Goal: Task Accomplishment & Management: Manage account settings

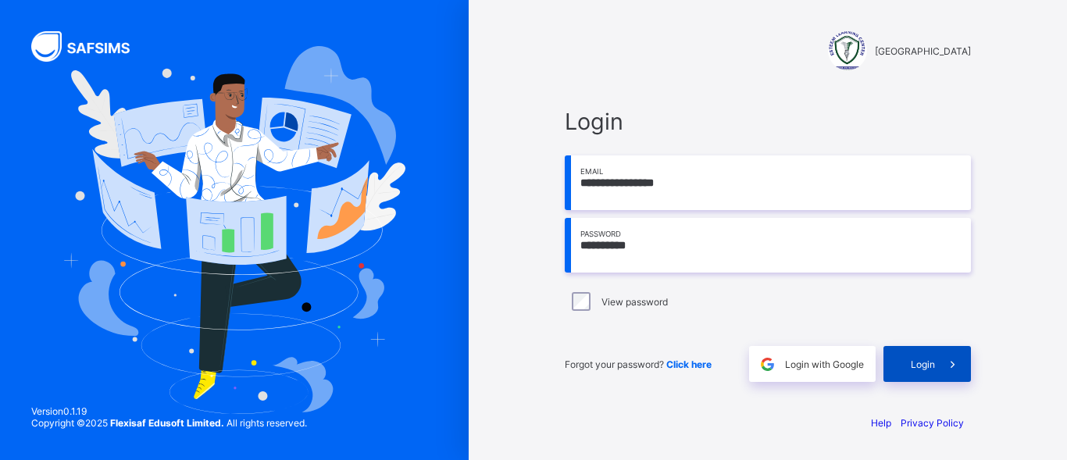
click at [932, 373] on div "Login" at bounding box center [928, 364] width 88 height 36
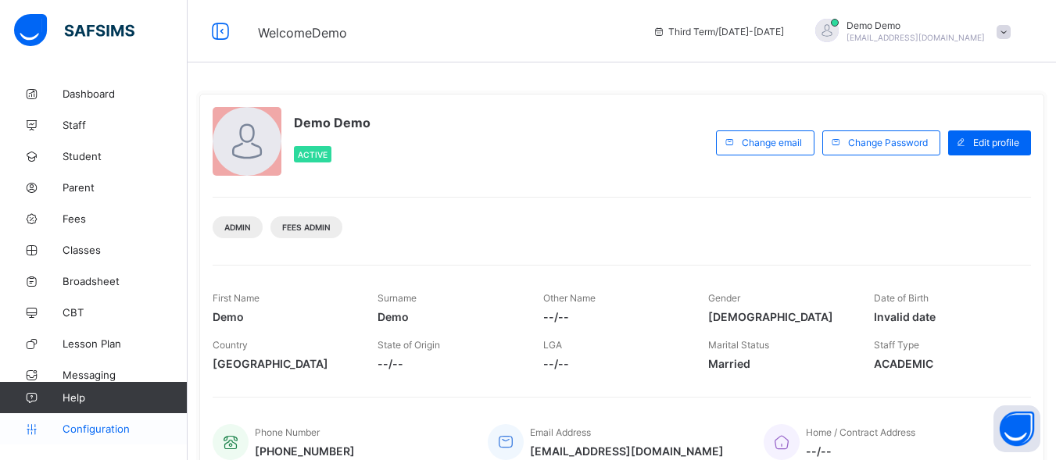
click at [101, 424] on span "Configuration" at bounding box center [125, 429] width 124 height 13
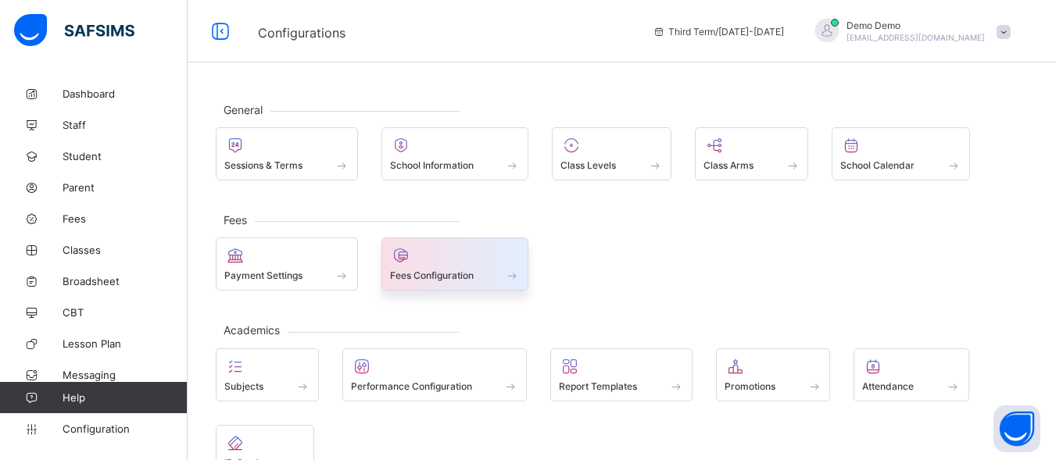
click at [445, 265] on span at bounding box center [455, 267] width 131 height 4
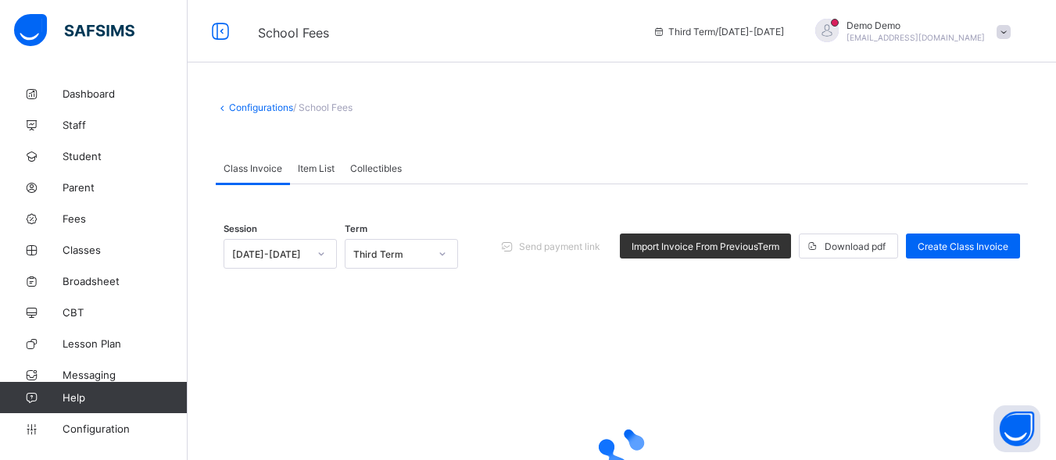
click at [447, 255] on div at bounding box center [442, 253] width 27 height 25
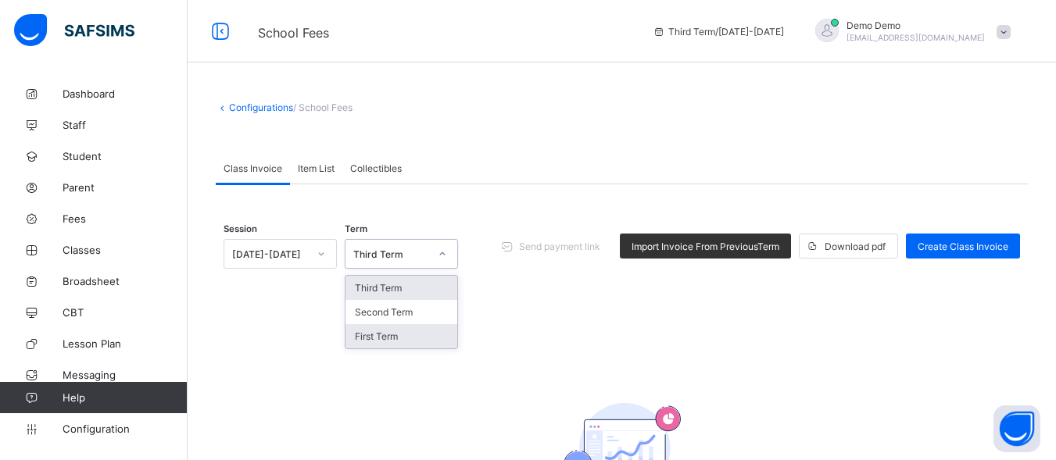
click at [384, 339] on div "First Term" at bounding box center [401, 336] width 112 height 24
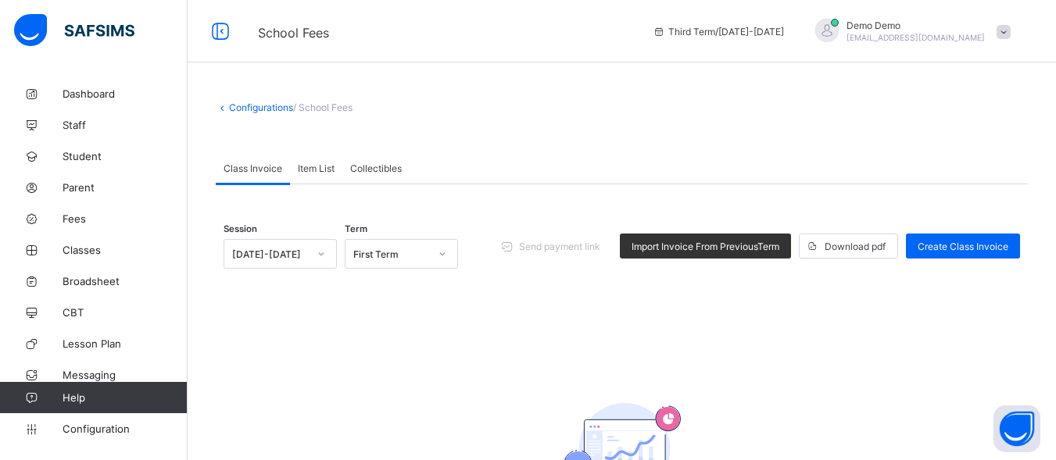
click at [384, 339] on div "Session 2024-2025 Term First Term Send payment link Import Invoice From Previou…" at bounding box center [621, 389] width 796 height 362
click at [312, 164] on span "Item List" at bounding box center [316, 169] width 37 height 12
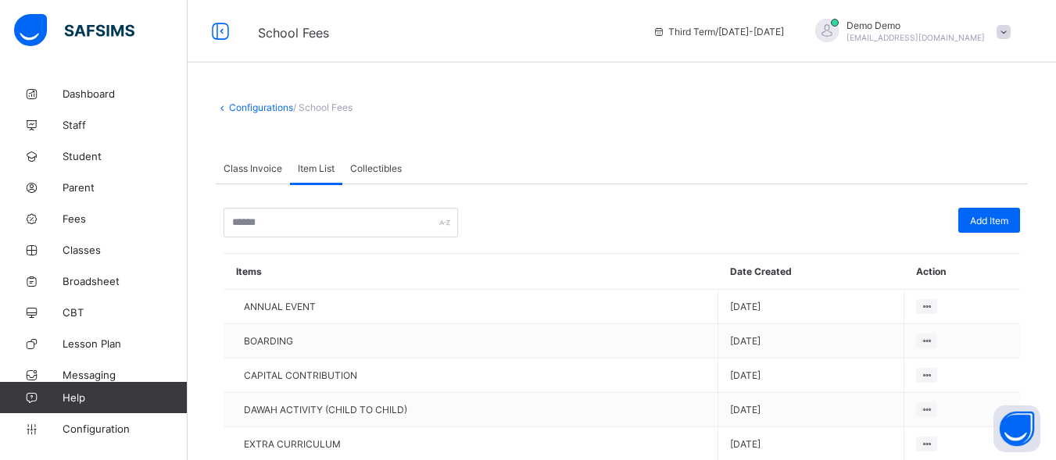
click at [375, 170] on span "Collectibles" at bounding box center [376, 169] width 52 height 12
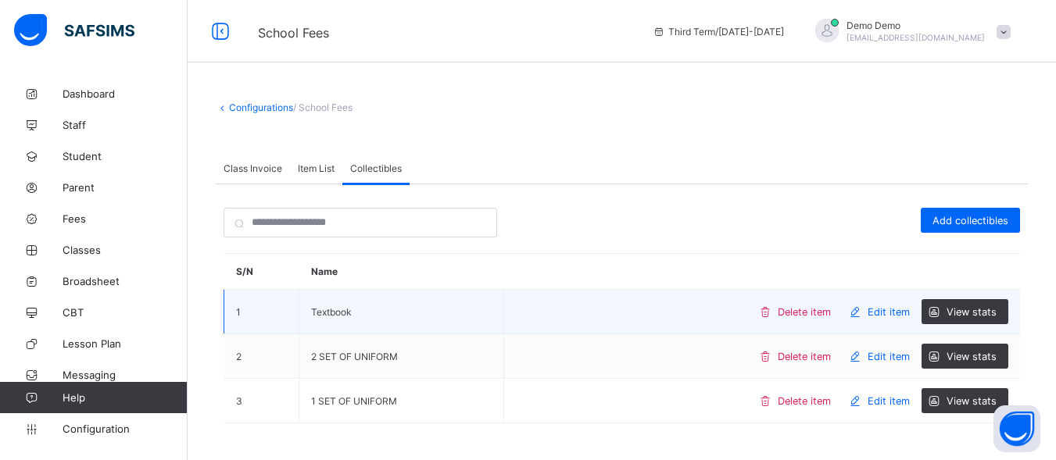
click at [899, 312] on span "Edit item" at bounding box center [888, 312] width 42 height 12
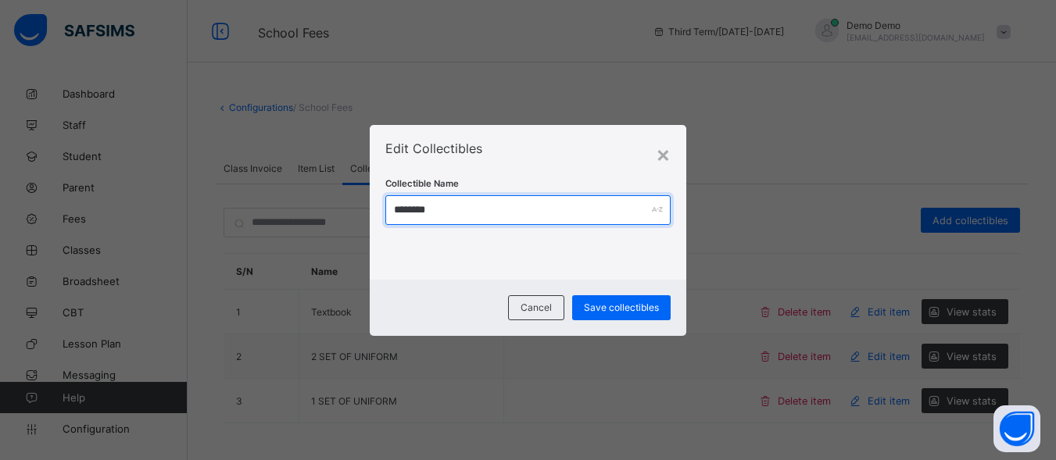
click at [469, 209] on input "********" at bounding box center [527, 210] width 285 height 30
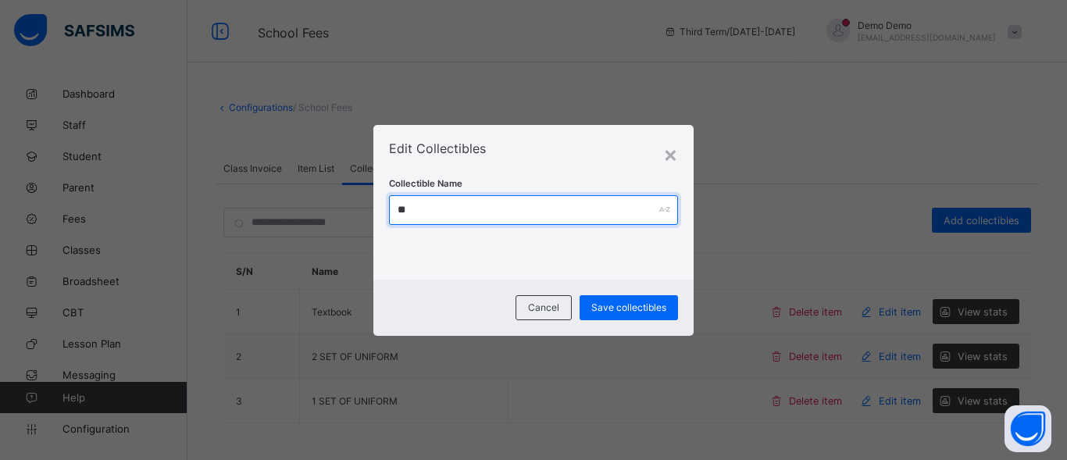
type input "*"
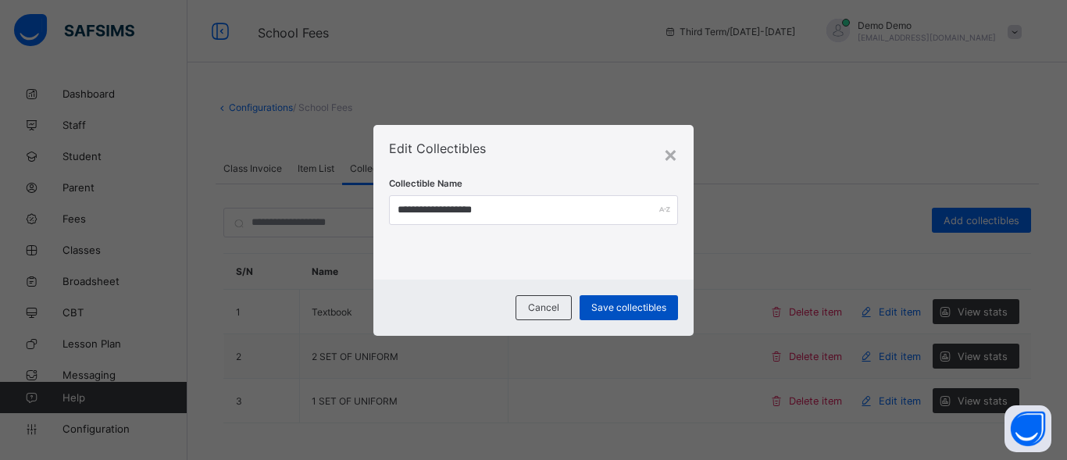
click at [600, 303] on span "Save collectibles" at bounding box center [629, 308] width 75 height 12
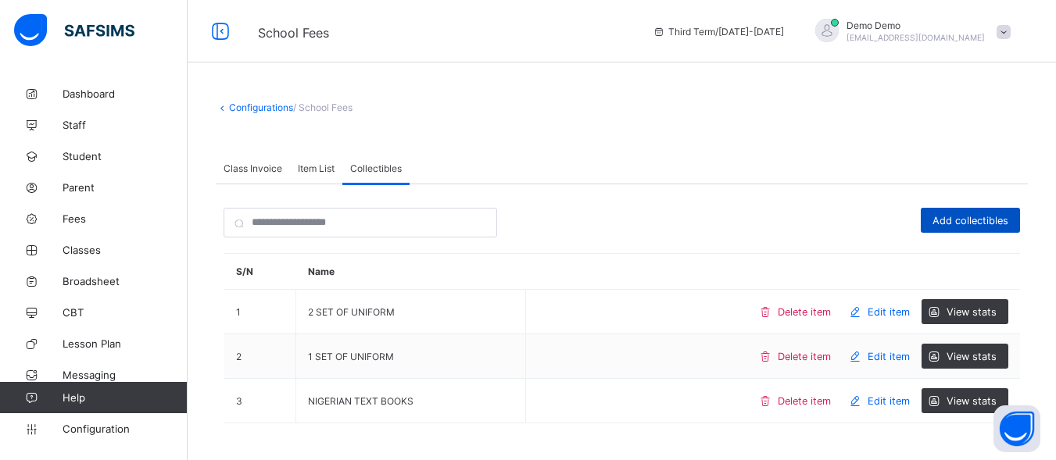
click at [970, 213] on div "Add collectibles" at bounding box center [970, 220] width 99 height 25
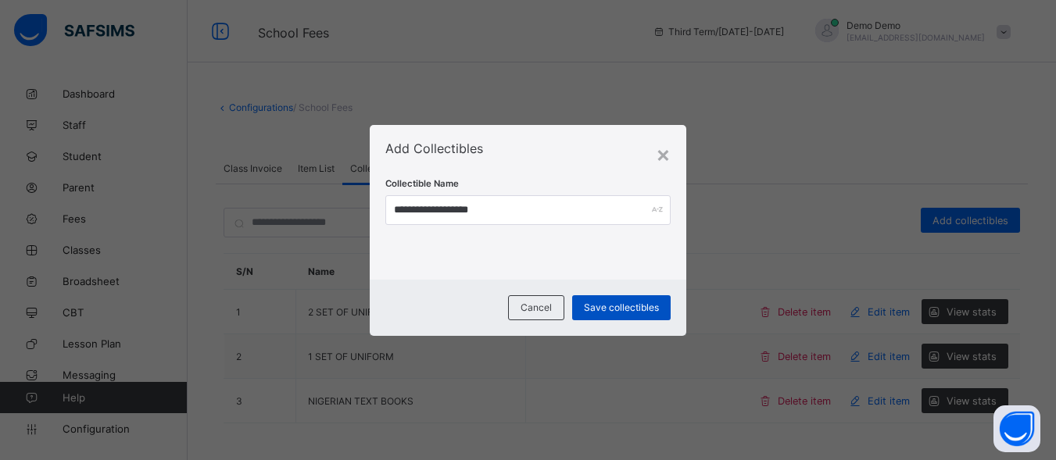
click at [622, 309] on span "Save collectibles" at bounding box center [621, 308] width 75 height 12
click at [622, 309] on div "Save collectibles" at bounding box center [621, 307] width 98 height 25
click at [627, 300] on div "Save collectibles" at bounding box center [621, 307] width 98 height 25
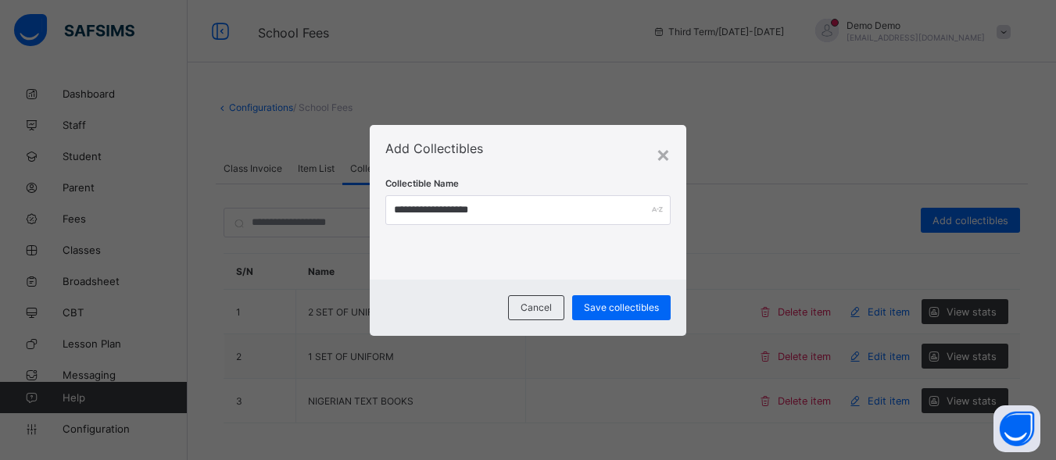
click at [753, 231] on div "**********" at bounding box center [528, 230] width 1056 height 460
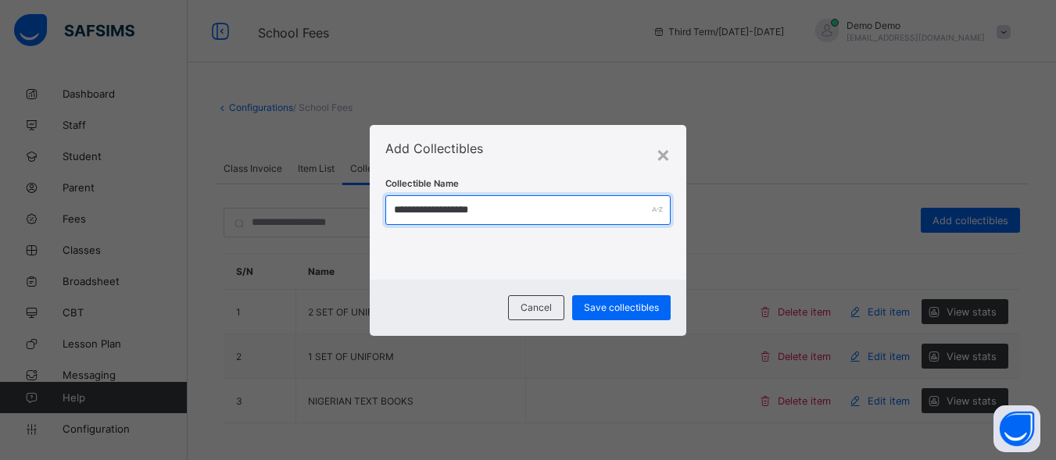
click at [445, 207] on input "**********" at bounding box center [527, 210] width 285 height 30
click at [439, 210] on input "**********" at bounding box center [527, 210] width 285 height 30
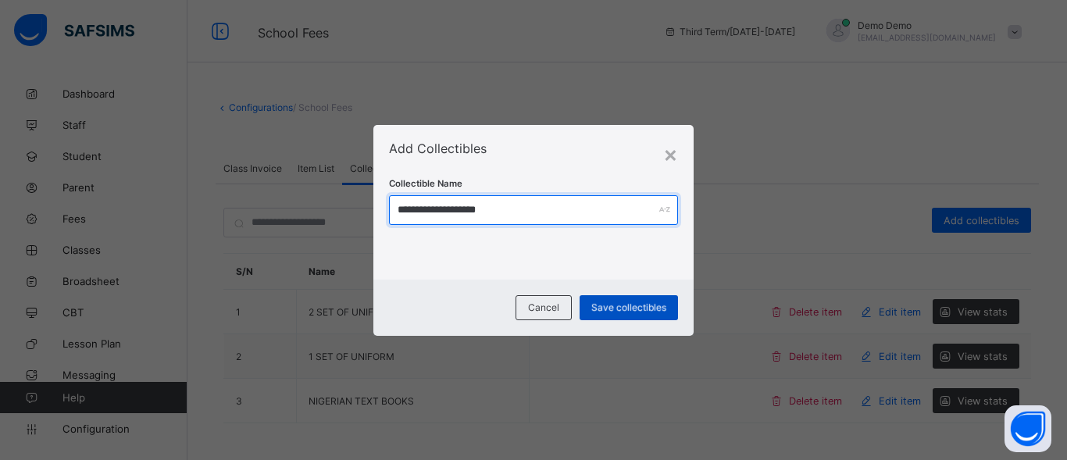
type input "**********"
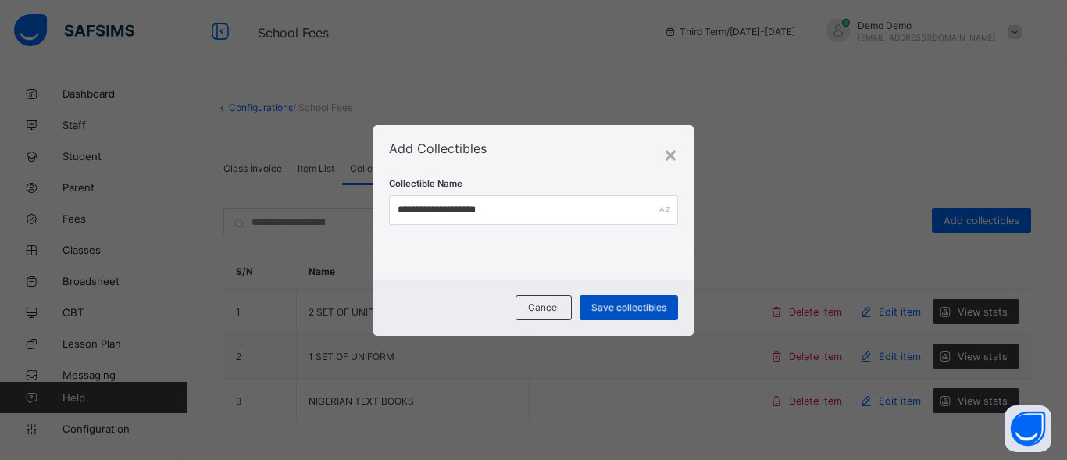
click at [631, 308] on span "Save collectibles" at bounding box center [629, 308] width 75 height 12
click at [631, 308] on div "Save collectibles" at bounding box center [629, 307] width 98 height 25
click at [631, 302] on span "Save collectibles" at bounding box center [629, 308] width 75 height 12
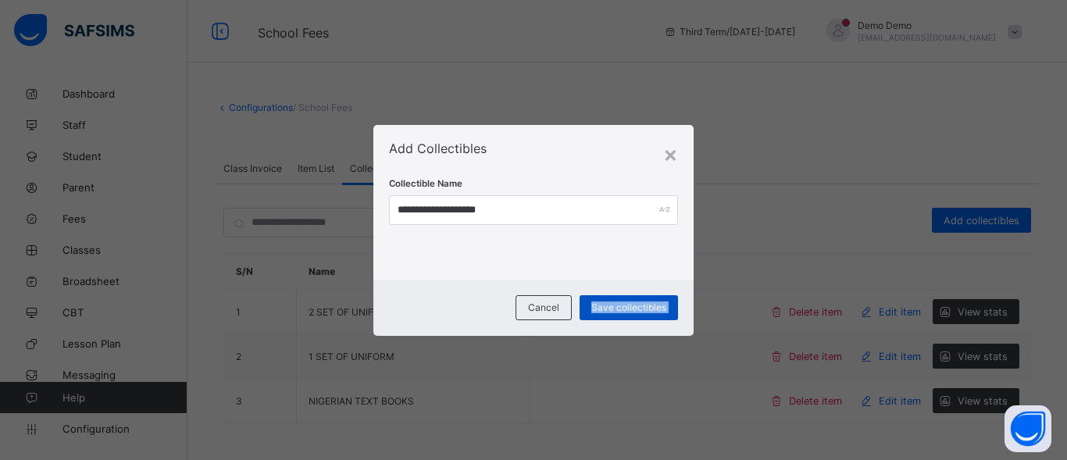
click at [631, 302] on span "Save collectibles" at bounding box center [629, 308] width 75 height 12
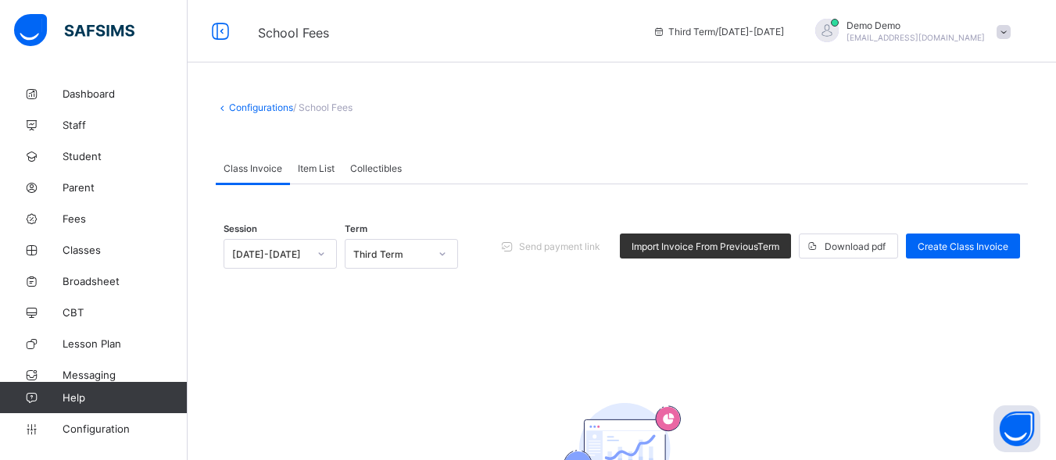
click at [374, 166] on span "Collectibles" at bounding box center [376, 169] width 52 height 12
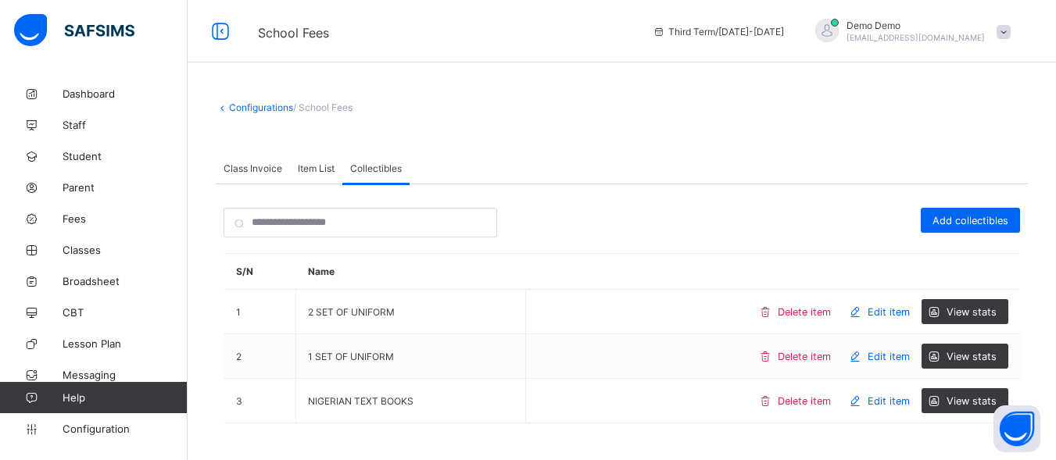
click at [319, 170] on span "Item List" at bounding box center [316, 169] width 37 height 12
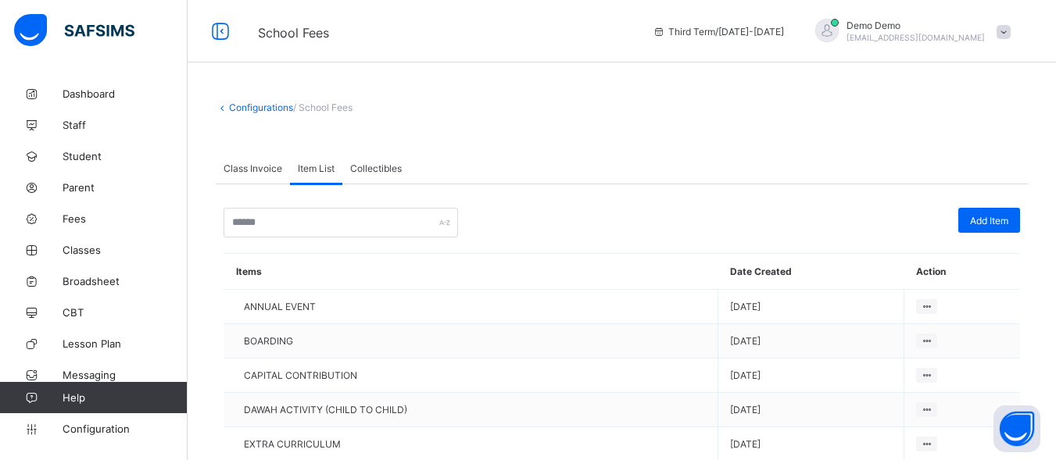
click at [404, 172] on div "Collectibles" at bounding box center [375, 167] width 67 height 31
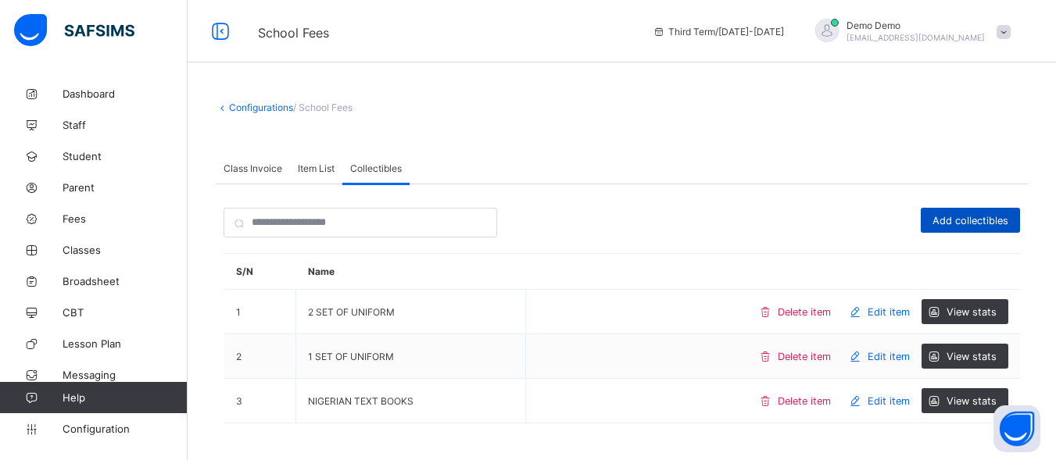
click at [964, 217] on span "Add collectibles" at bounding box center [970, 221] width 76 height 12
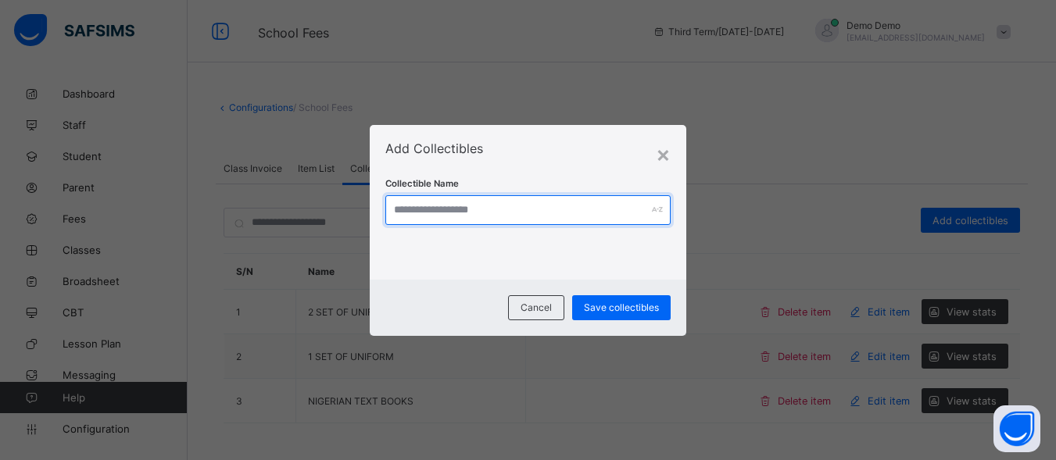
click at [437, 204] on input "text" at bounding box center [527, 210] width 285 height 30
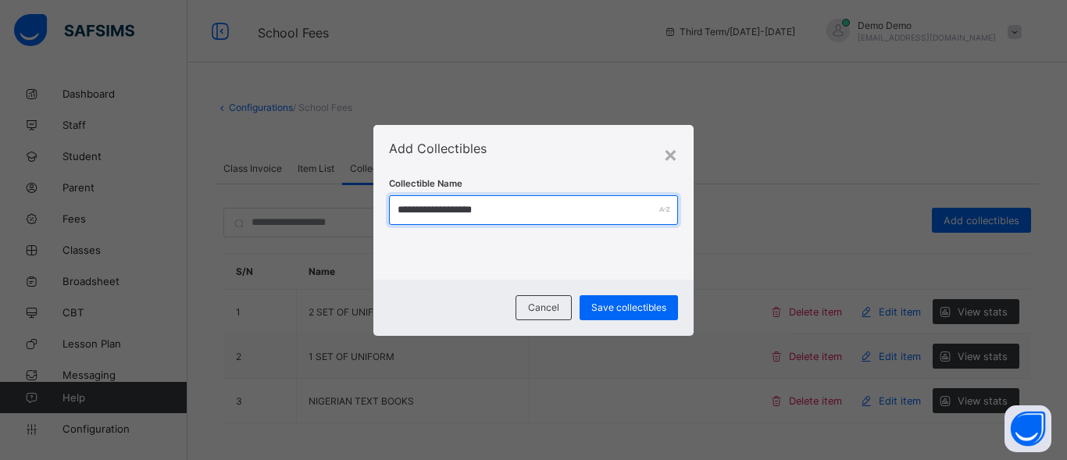
drag, startPoint x: 437, startPoint y: 204, endPoint x: 437, endPoint y: 247, distance: 43.0
click at [437, 247] on div "**********" at bounding box center [533, 210] width 289 height 108
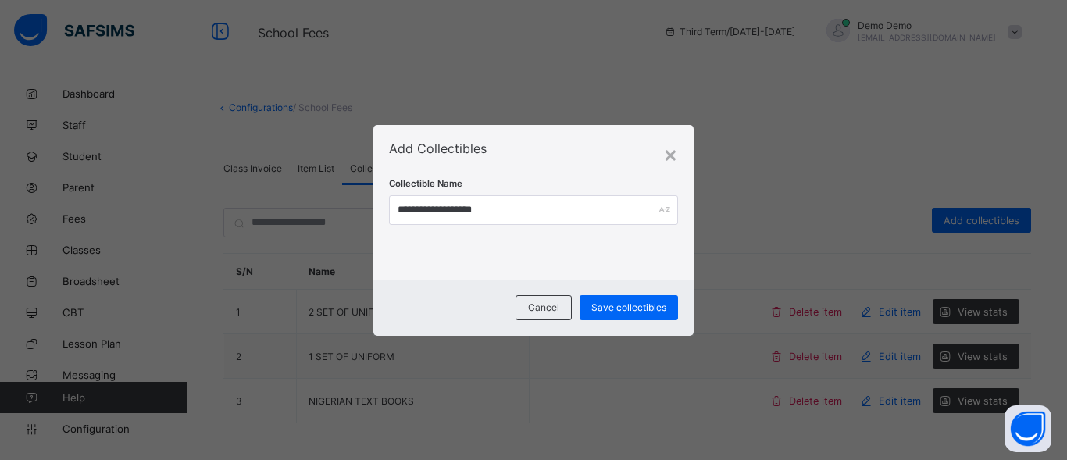
click at [437, 247] on div "**********" at bounding box center [533, 210] width 289 height 108
click at [615, 306] on span "Save collectibles" at bounding box center [629, 308] width 75 height 12
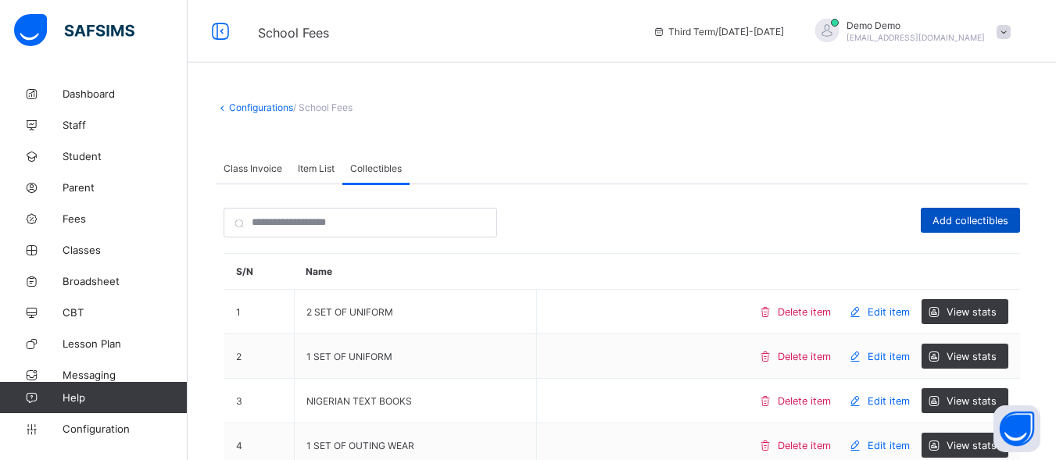
click at [966, 222] on span "Add collectibles" at bounding box center [970, 221] width 76 height 12
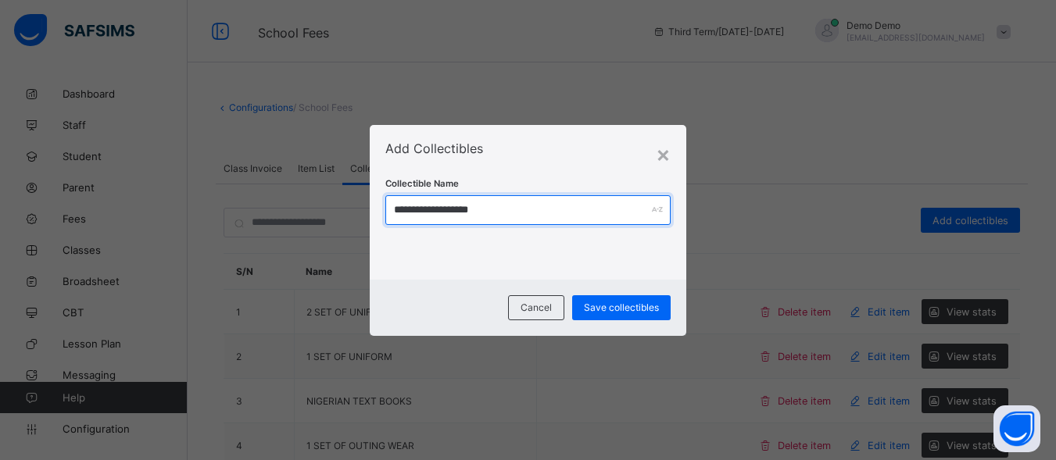
click at [525, 211] on input "**********" at bounding box center [527, 210] width 285 height 30
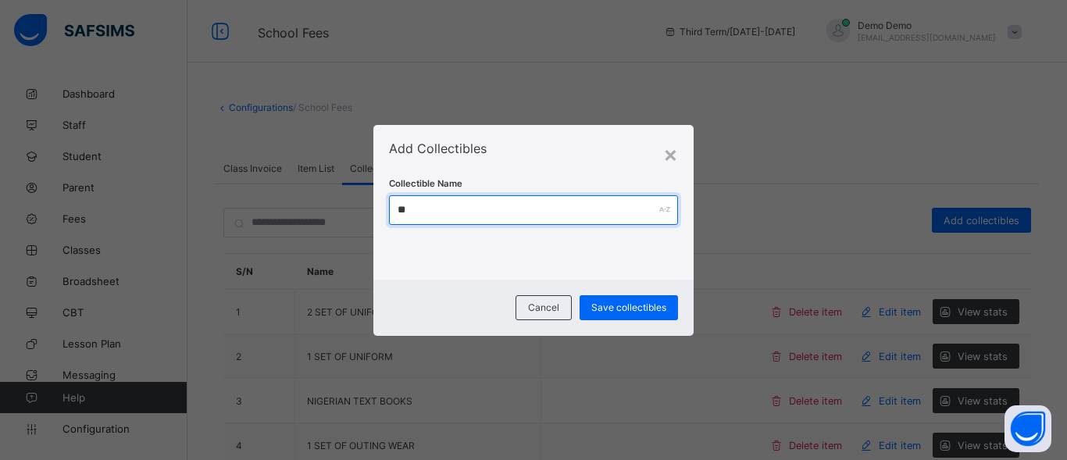
type input "*"
type input "**********"
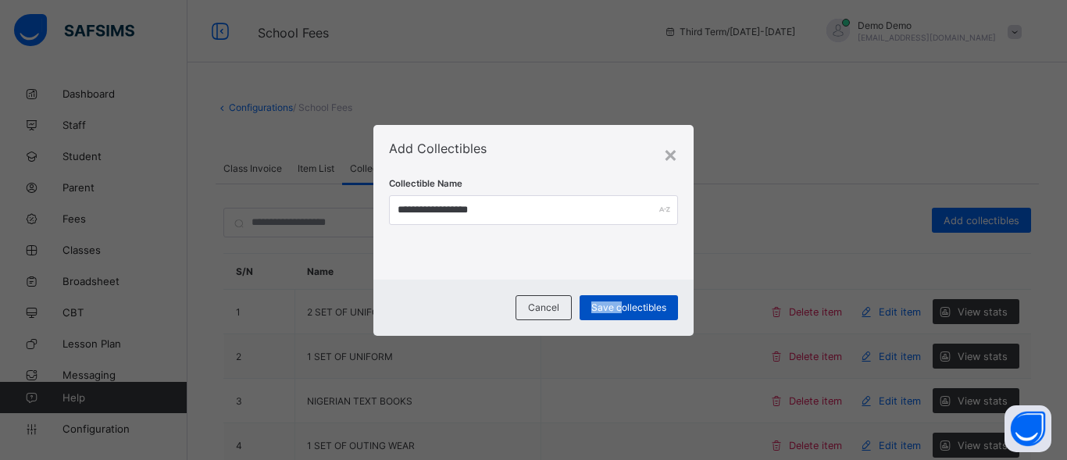
drag, startPoint x: 619, startPoint y: 285, endPoint x: 622, endPoint y: 299, distance: 13.6
click at [622, 299] on div "Cancel Save collectibles" at bounding box center [534, 308] width 320 height 56
click at [622, 299] on div "Save collectibles" at bounding box center [629, 307] width 98 height 25
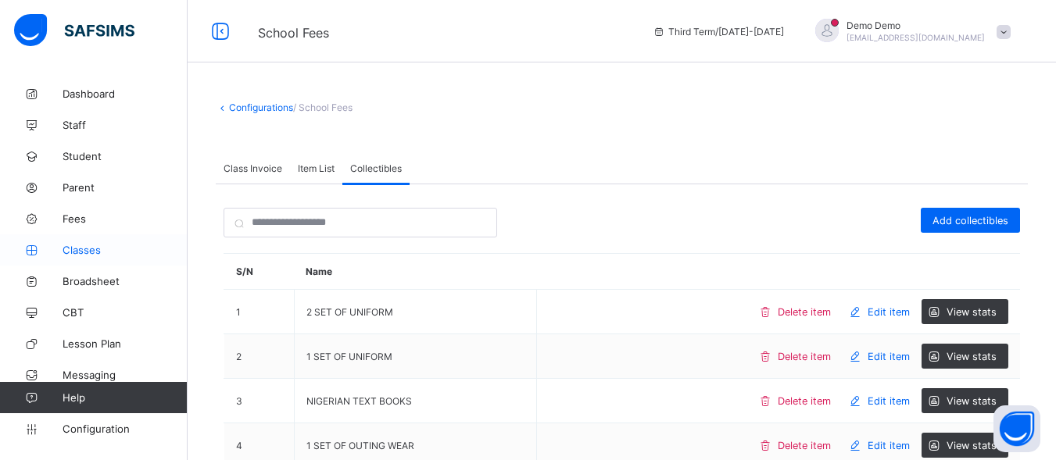
click at [168, 238] on link "Classes" at bounding box center [94, 249] width 188 height 31
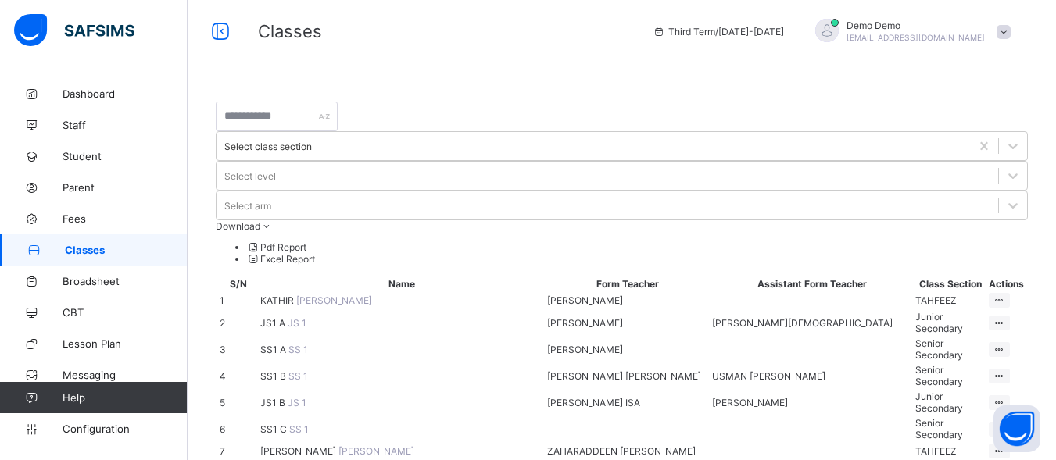
click at [158, 254] on span "Classes" at bounding box center [126, 250] width 123 height 13
click at [85, 429] on span "Configuration" at bounding box center [125, 429] width 124 height 13
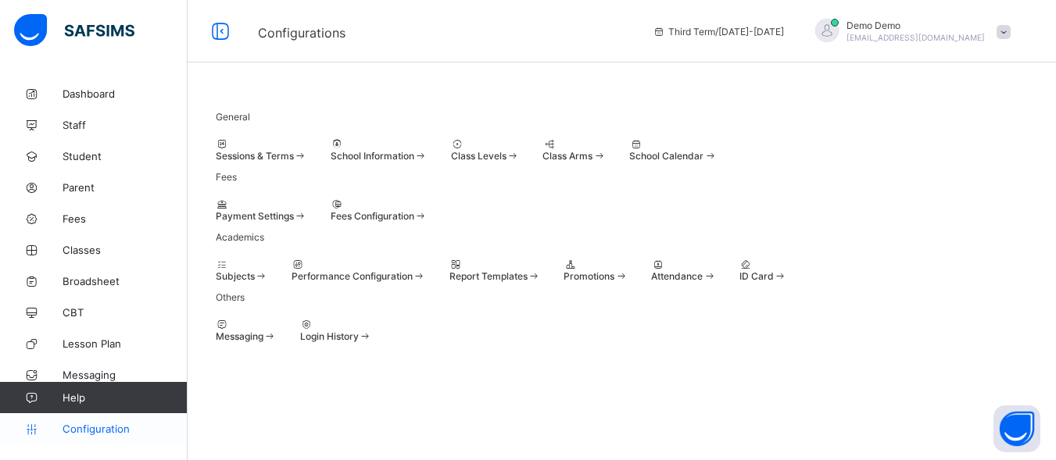
click at [123, 434] on span "Configuration" at bounding box center [125, 429] width 124 height 13
click at [506, 162] on span "Class Levels" at bounding box center [478, 156] width 55 height 12
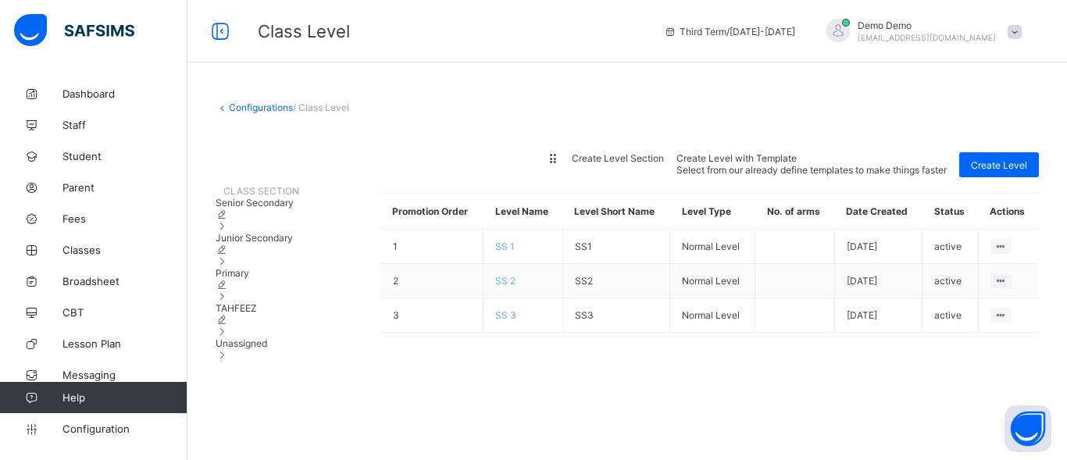
click at [276, 244] on span "Junior Secondary" at bounding box center [254, 238] width 77 height 12
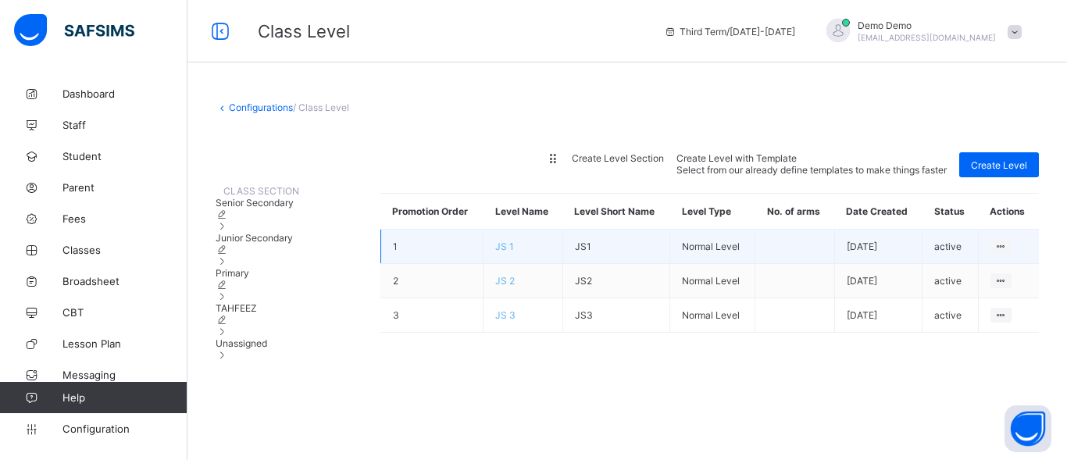
click at [645, 264] on td "JS1" at bounding box center [617, 247] width 108 height 34
click at [625, 264] on td "JS1" at bounding box center [617, 247] width 108 height 34
click at [538, 251] on td "JS 1" at bounding box center [523, 247] width 79 height 34
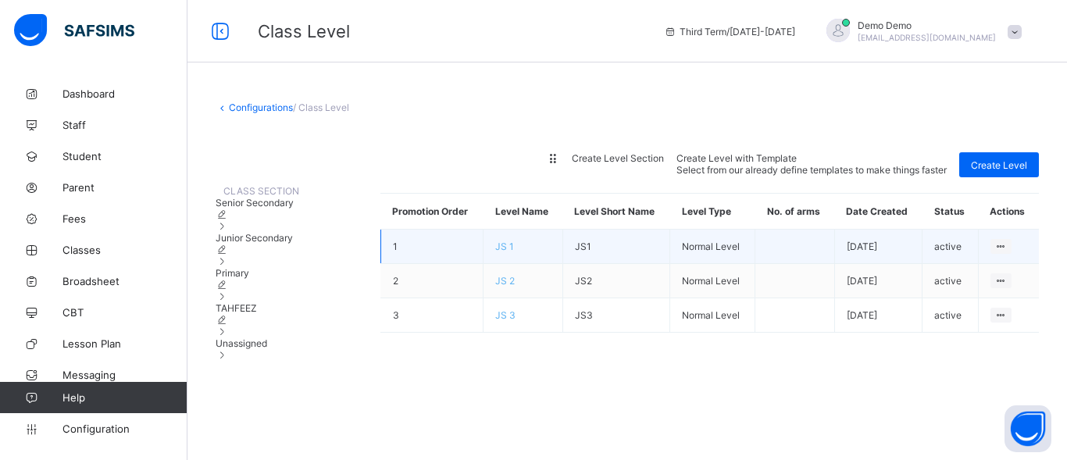
click at [538, 251] on td "JS 1" at bounding box center [523, 247] width 79 height 34
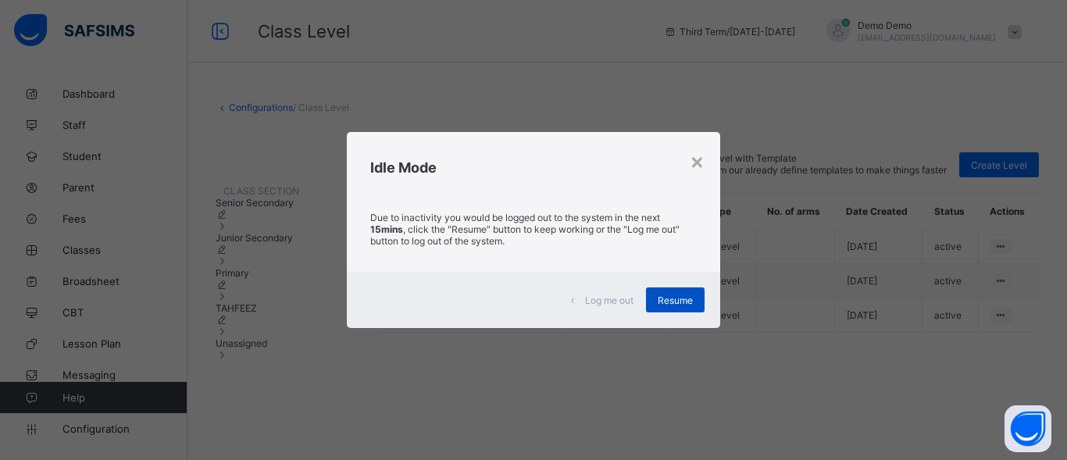
click at [678, 303] on span "Resume" at bounding box center [675, 301] width 35 height 12
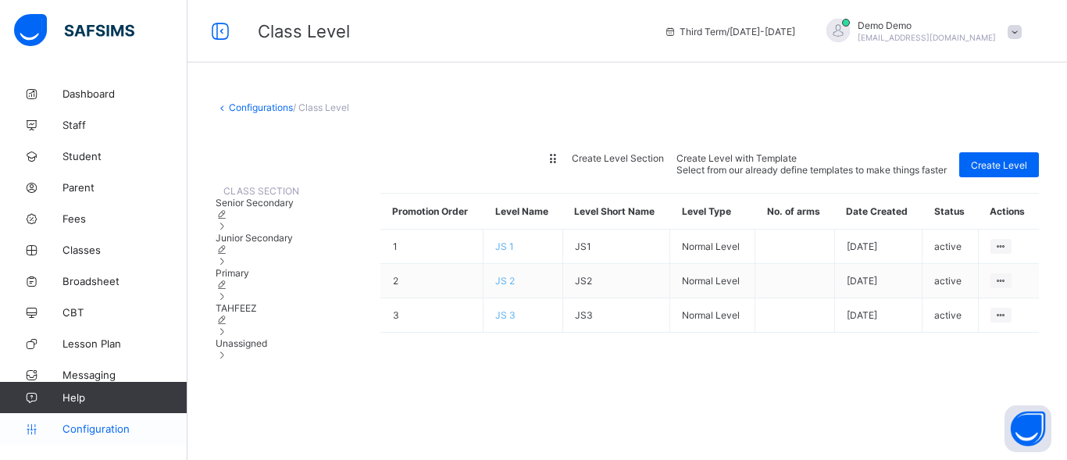
click at [104, 433] on span "Configuration" at bounding box center [125, 429] width 124 height 13
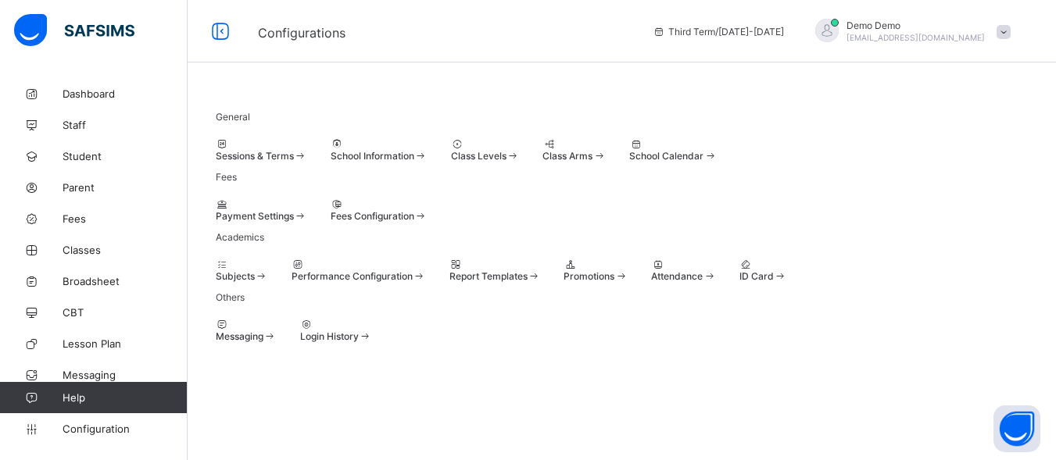
click at [427, 210] on div at bounding box center [379, 204] width 97 height 12
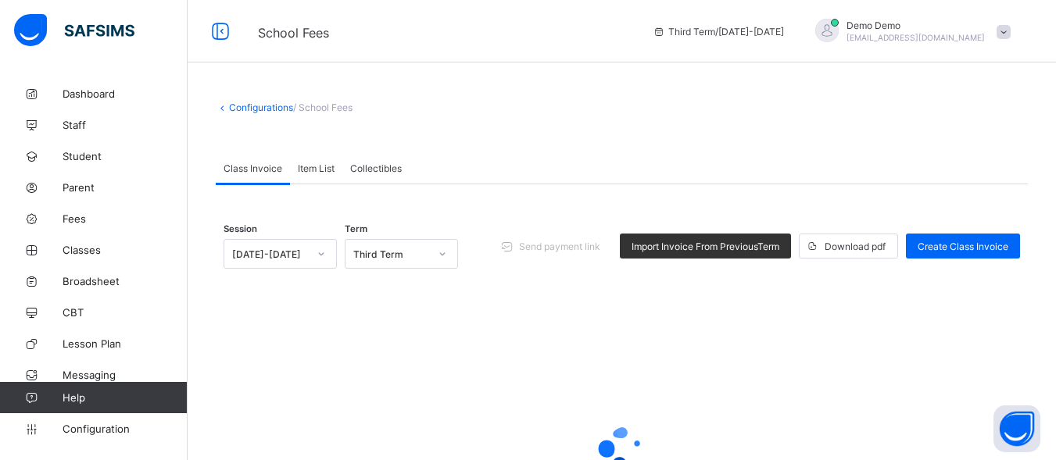
click at [367, 170] on span "Collectibles" at bounding box center [376, 169] width 52 height 12
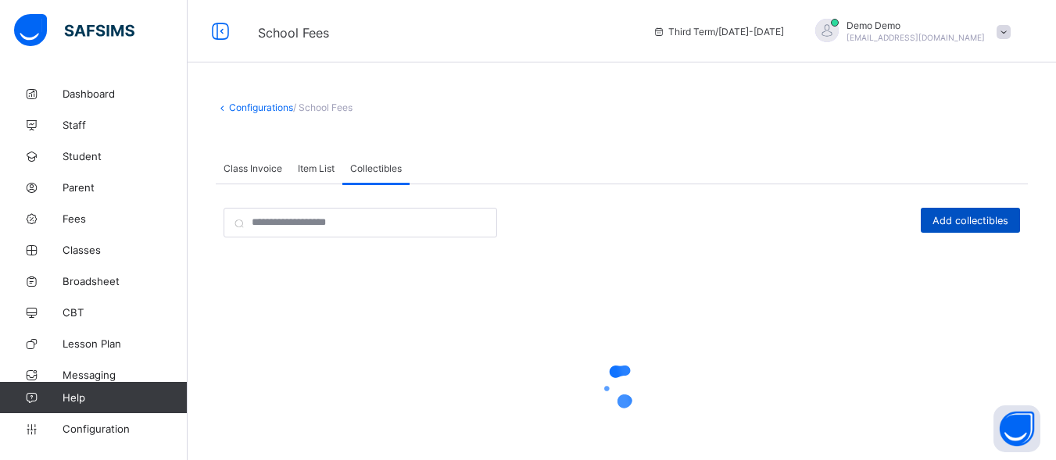
click at [954, 216] on span "Add collectibles" at bounding box center [970, 221] width 76 height 12
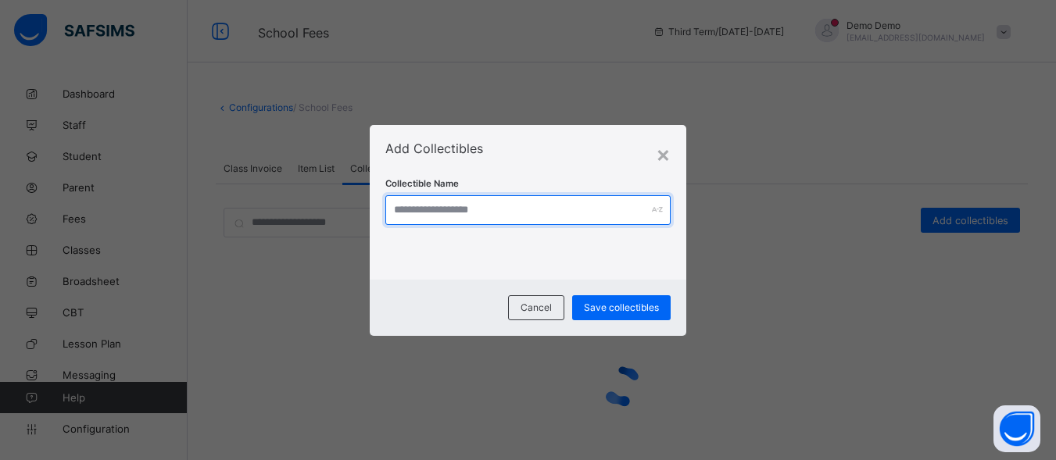
click at [459, 208] on input "text" at bounding box center [527, 210] width 285 height 30
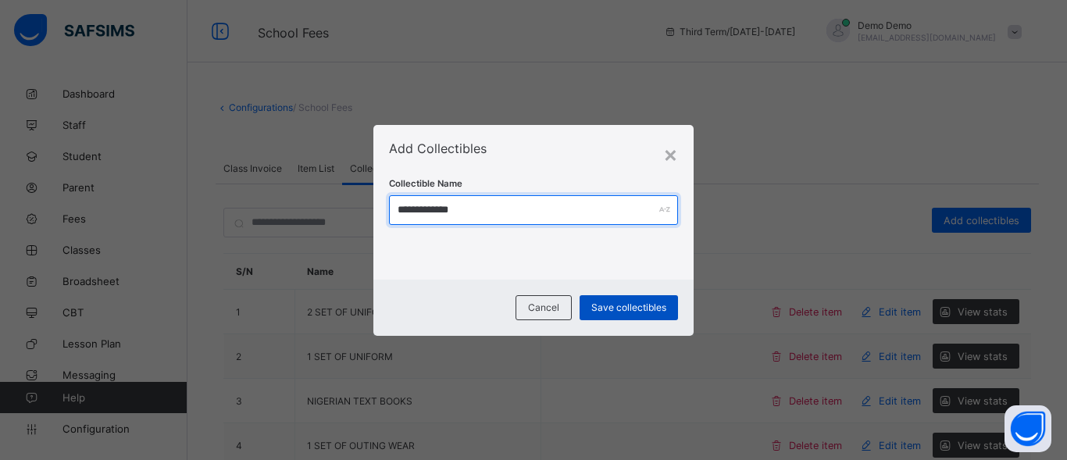
type input "**********"
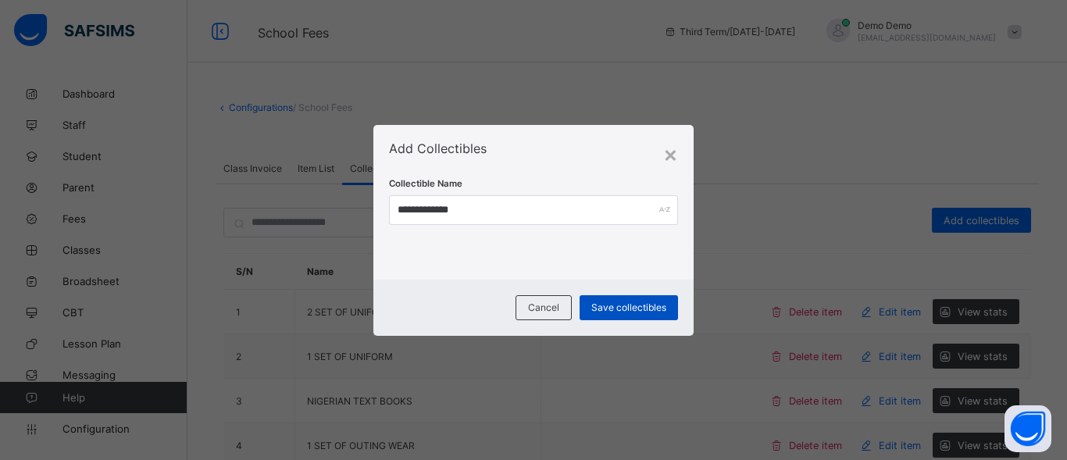
click at [609, 309] on span "Save collectibles" at bounding box center [629, 308] width 75 height 12
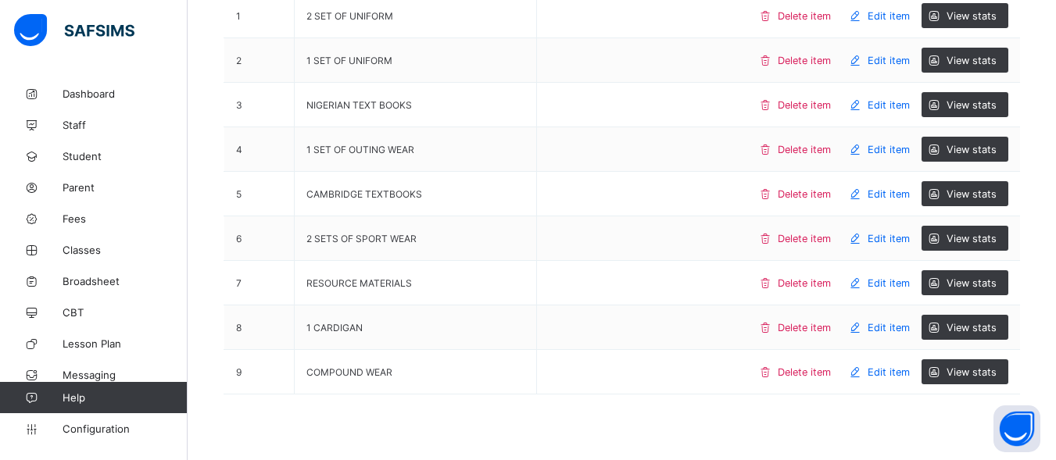
scroll to position [301, 0]
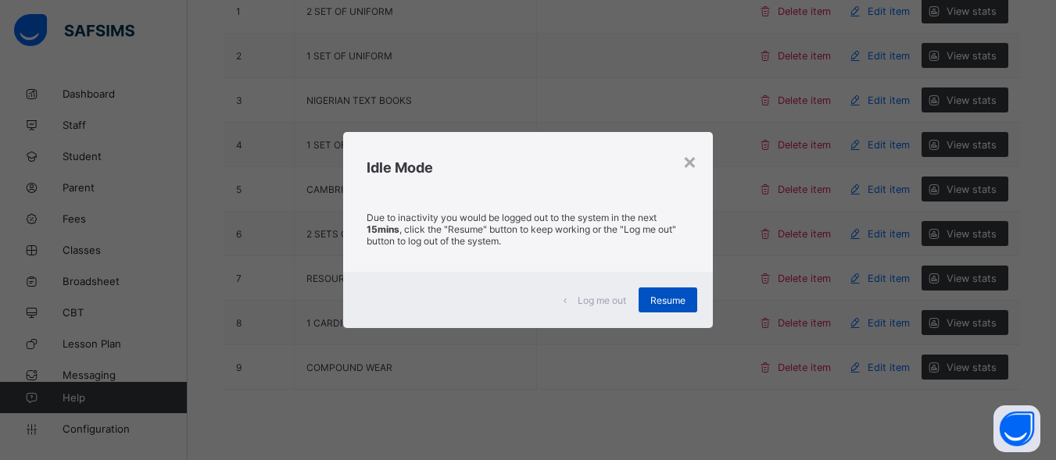
click at [656, 306] on span "Resume" at bounding box center [667, 301] width 35 height 12
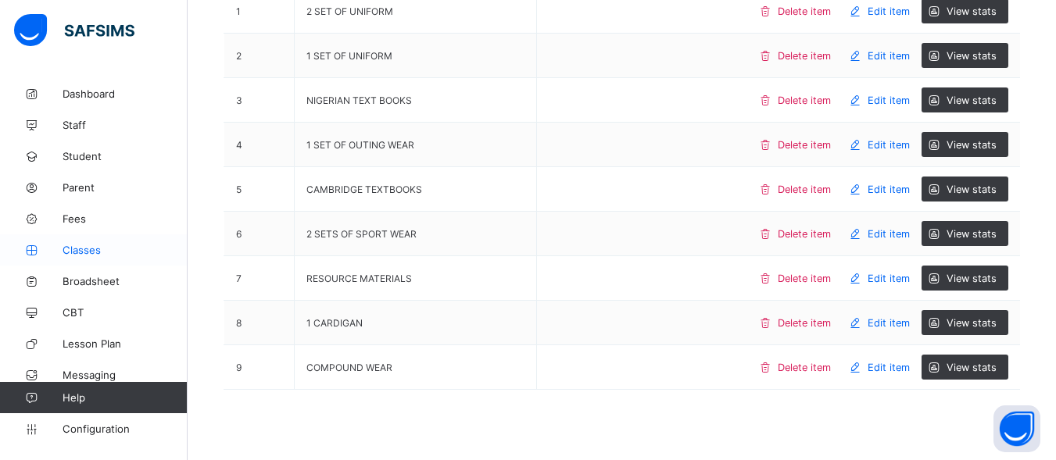
click at [79, 252] on span "Classes" at bounding box center [125, 250] width 125 height 13
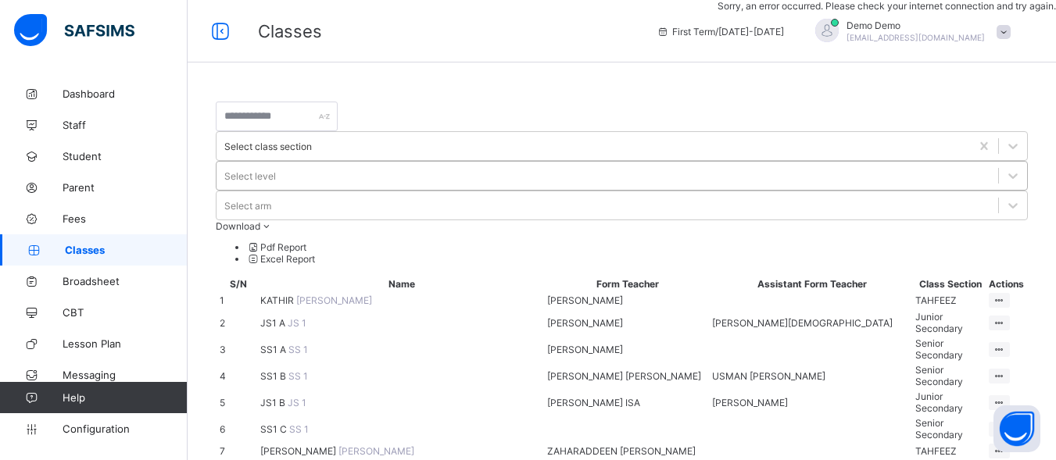
click at [276, 170] on div "Select level" at bounding box center [250, 176] width 52 height 12
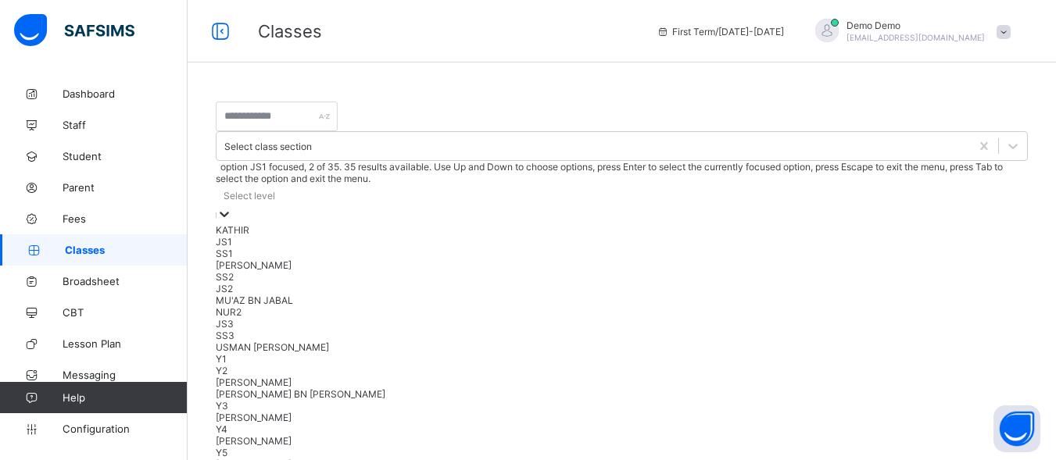
click at [625, 236] on div "JS1" at bounding box center [622, 242] width 812 height 12
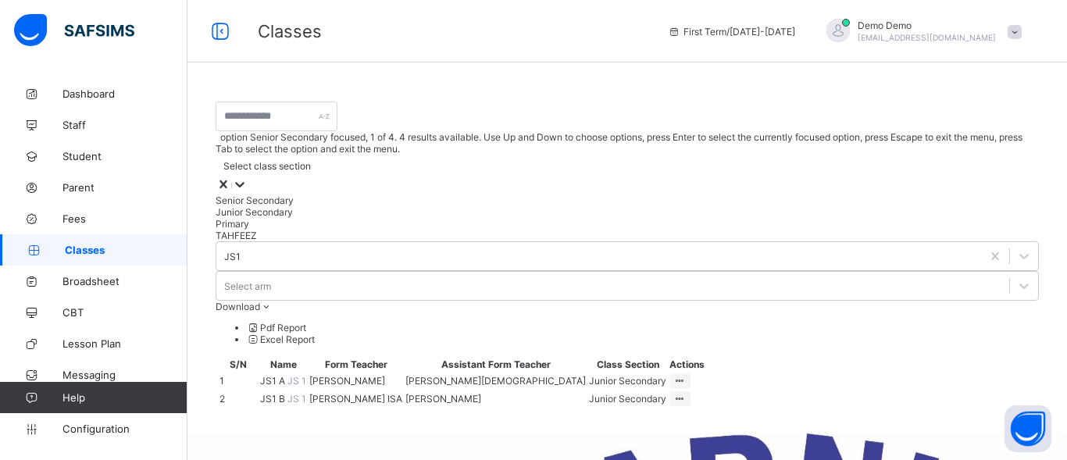
click at [528, 155] on div "Select class section" at bounding box center [628, 166] width 824 height 22
click at [505, 206] on div "Junior Secondary" at bounding box center [628, 212] width 824 height 12
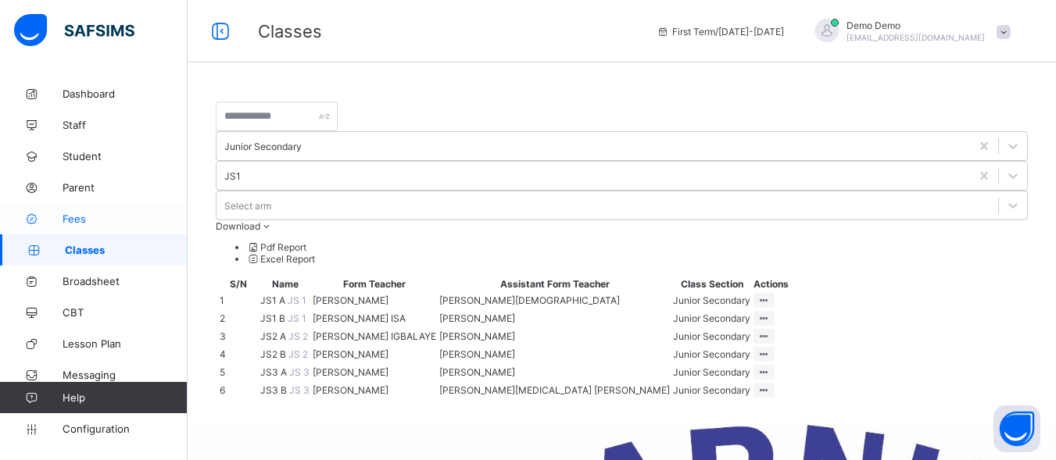
click at [127, 213] on span "Fees" at bounding box center [125, 219] width 125 height 13
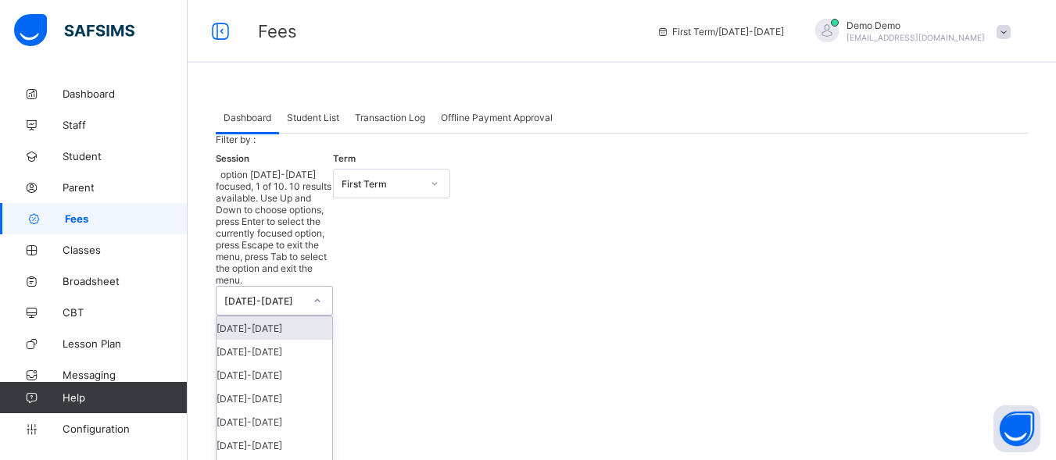
scroll to position [30, 0]
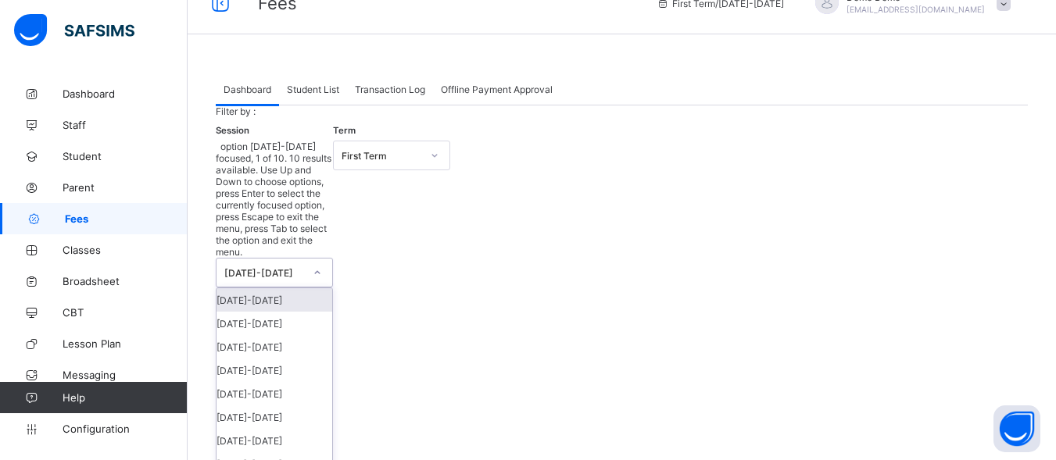
click at [307, 229] on div "option [DATE]-[DATE] focused, 1 of 10. 10 results available. Use Up and Down to…" at bounding box center [274, 332] width 117 height 383
click at [307, 287] on div "[DATE]-[DATE]" at bounding box center [274, 298] width 116 height 23
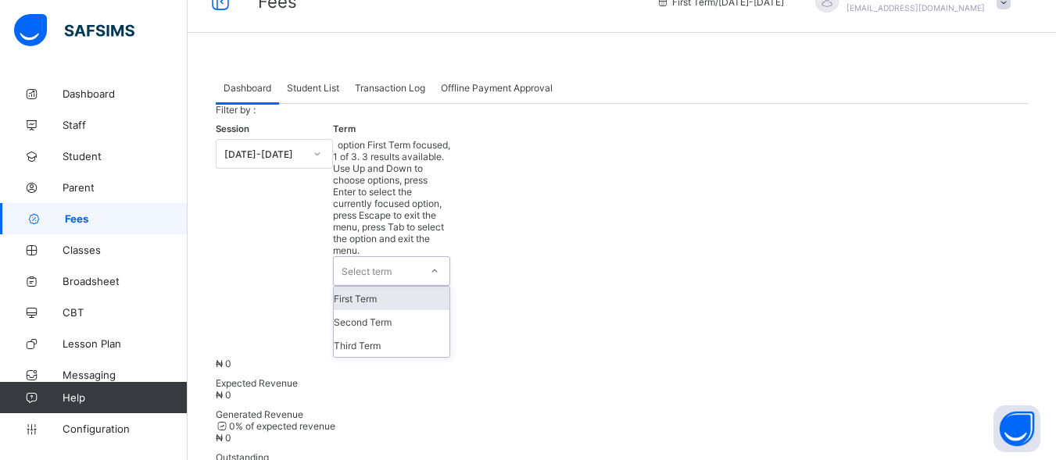
click at [382, 256] on div "Select term" at bounding box center [366, 271] width 50 height 30
click at [372, 287] on div "First Term" at bounding box center [392, 298] width 116 height 23
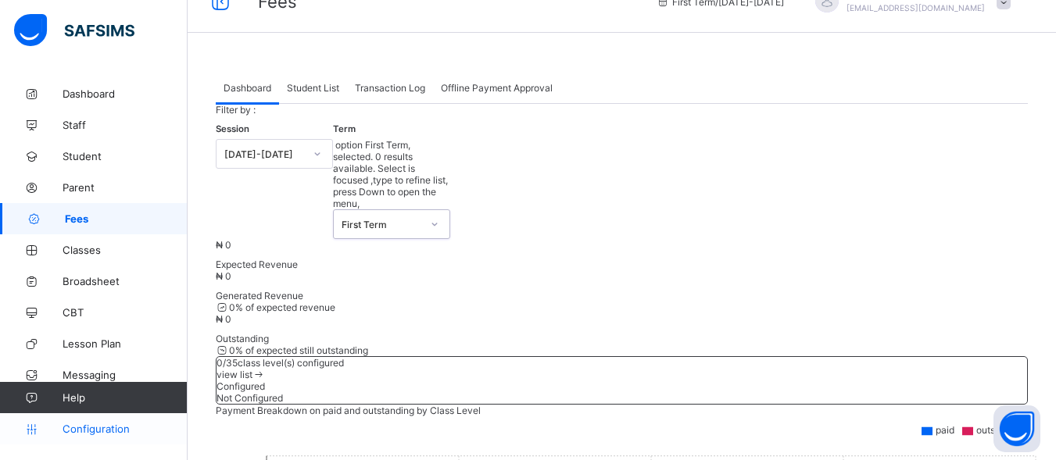
click at [133, 442] on link "Configuration" at bounding box center [93, 428] width 187 height 31
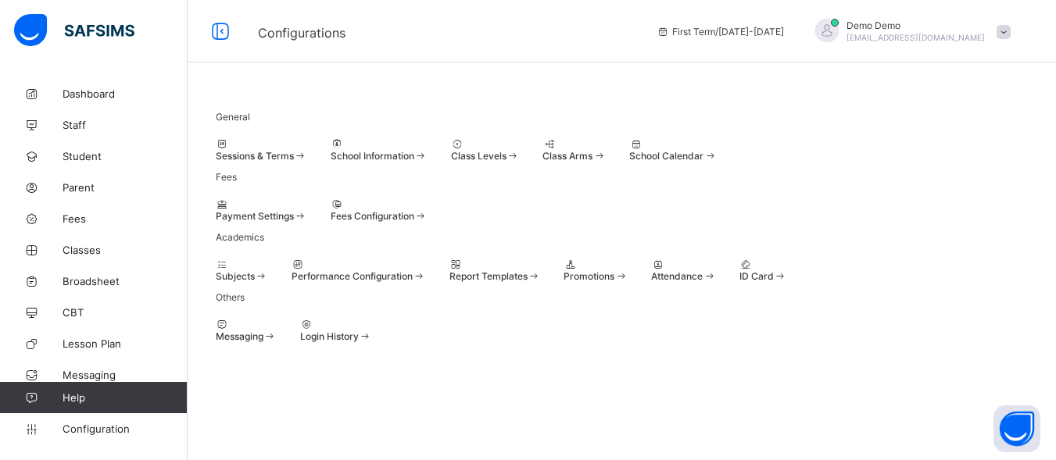
click at [506, 150] on span "Class Levels" at bounding box center [478, 156] width 55 height 12
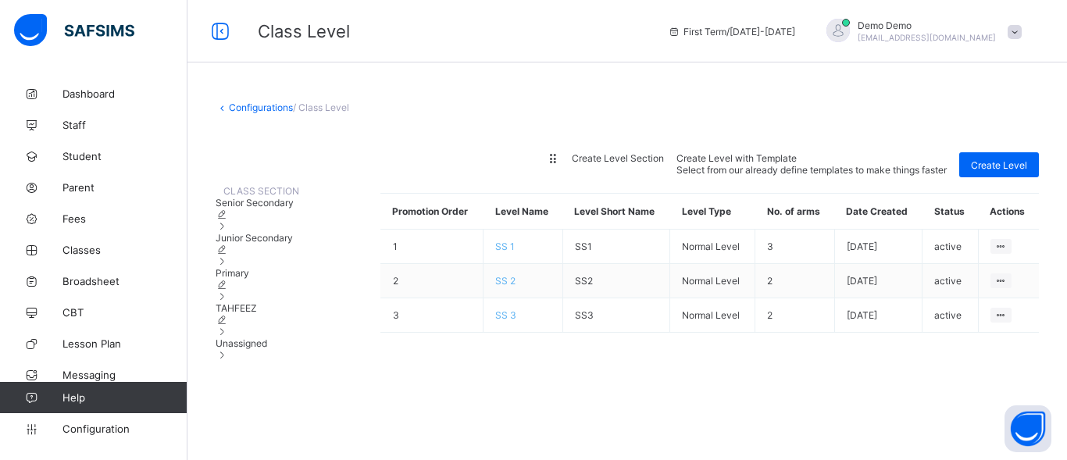
click at [293, 244] on span "Junior Secondary" at bounding box center [254, 238] width 77 height 12
click at [276, 267] on div "Junior Secondary" at bounding box center [258, 249] width 84 height 35
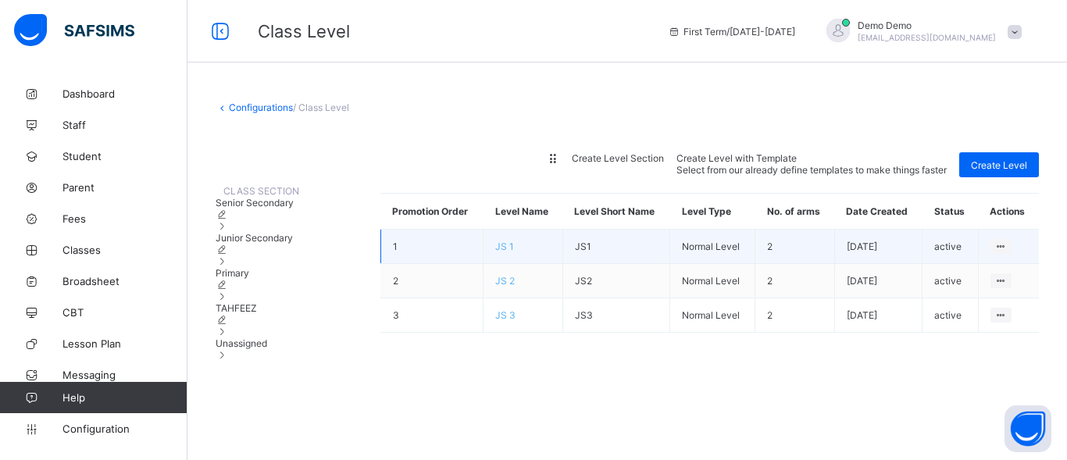
click at [514, 252] on span "JS 1" at bounding box center [504, 247] width 19 height 12
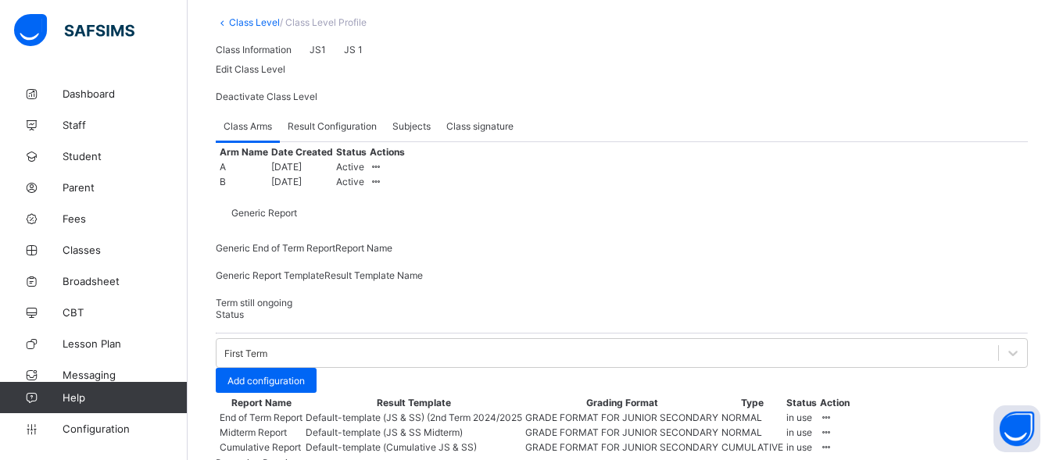
scroll to position [100, 0]
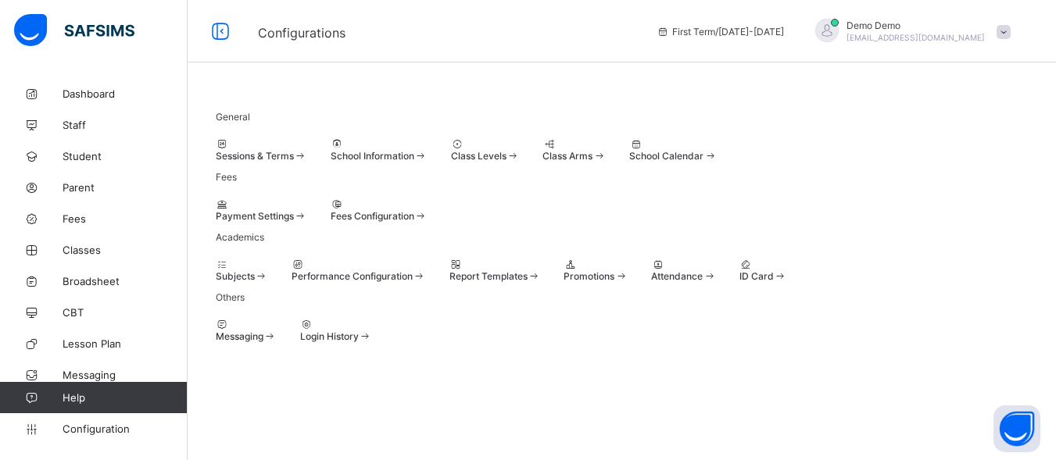
click at [427, 210] on div at bounding box center [379, 204] width 97 height 12
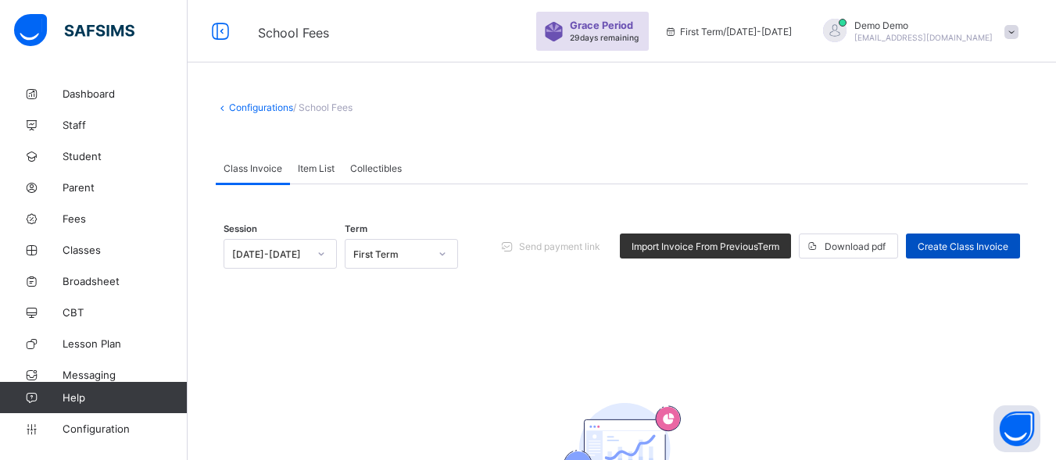
click at [987, 247] on span "Create Class Invoice" at bounding box center [962, 247] width 91 height 12
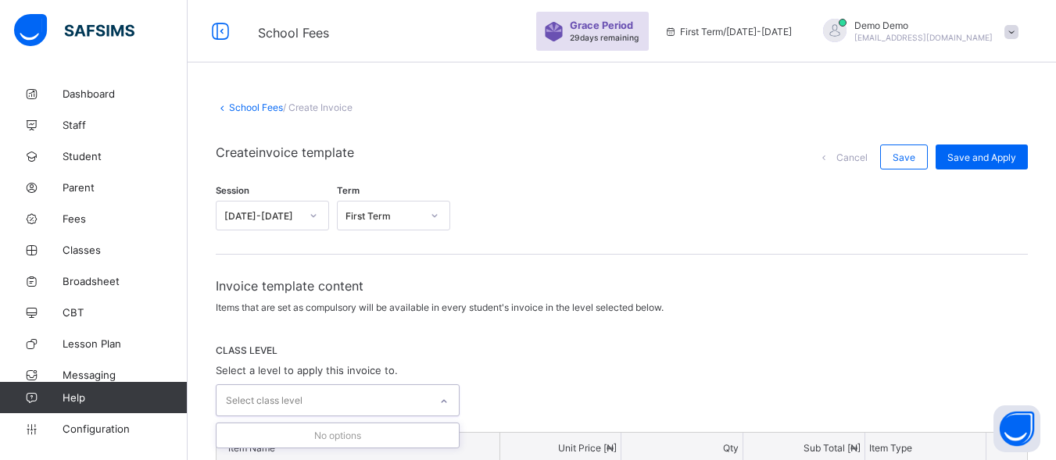
click at [445, 402] on icon at bounding box center [443, 402] width 9 height 16
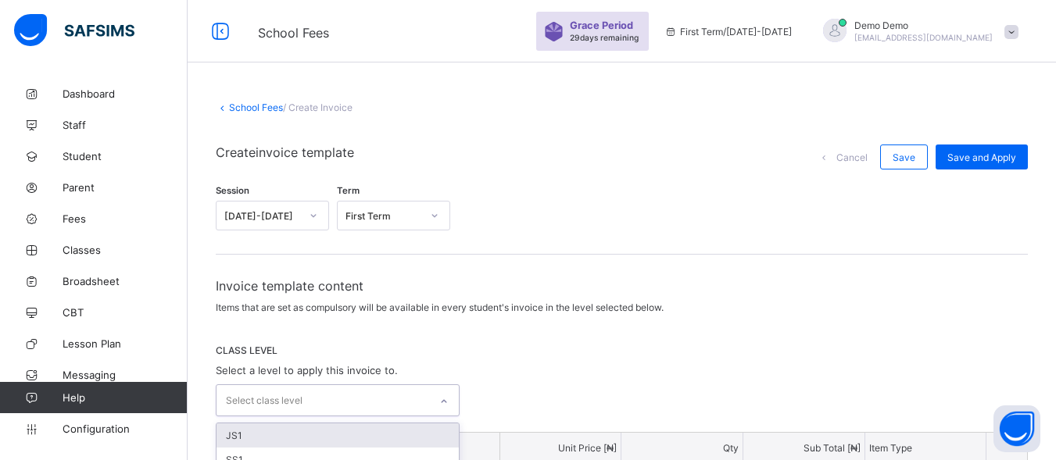
click at [381, 433] on div "JS1" at bounding box center [337, 436] width 242 height 24
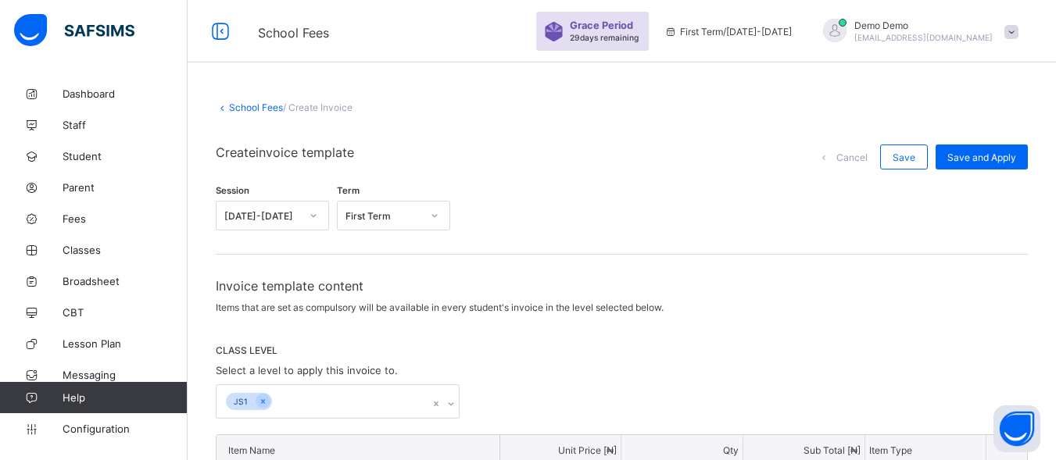
click at [505, 393] on div "JS1" at bounding box center [622, 401] width 812 height 34
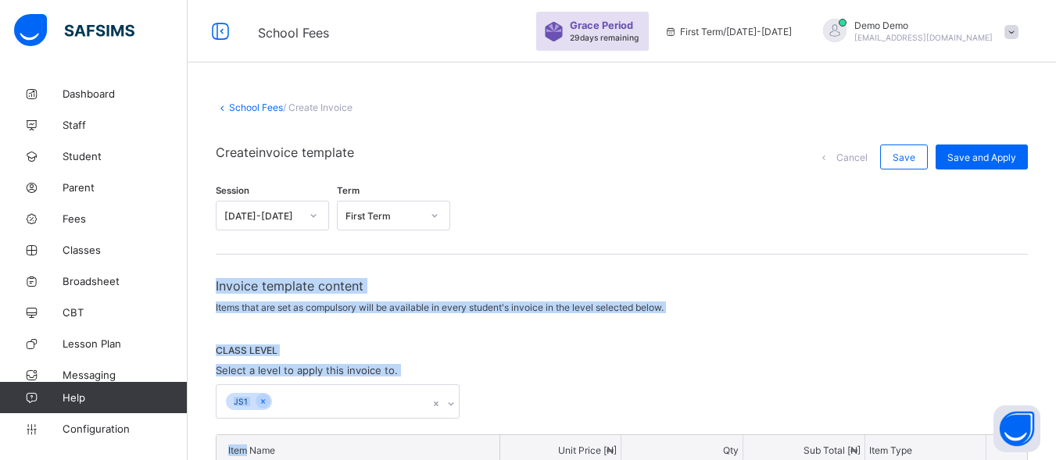
drag, startPoint x: 505, startPoint y: 393, endPoint x: 1048, endPoint y: 183, distance: 582.4
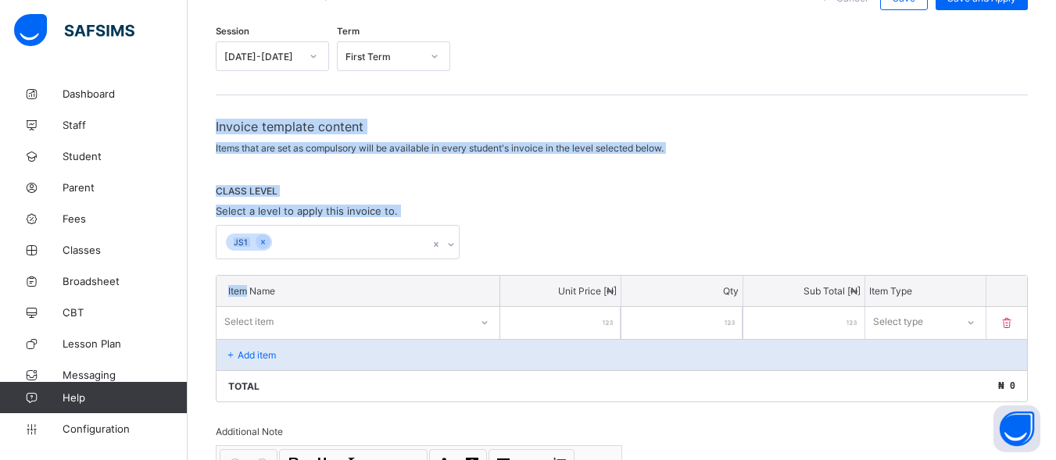
scroll to position [119, 0]
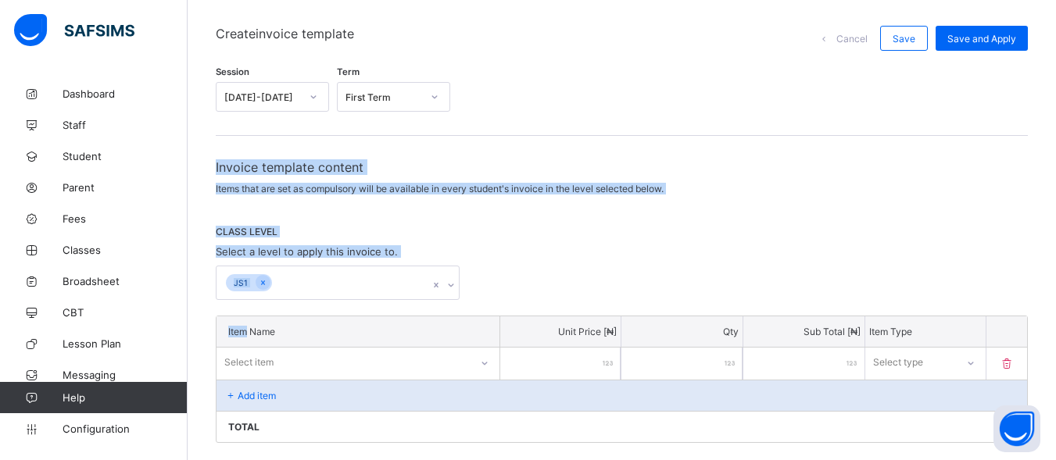
click at [941, 260] on div "CLASS LEVEL Select a level to apply this invoice to. JS1" at bounding box center [622, 263] width 812 height 74
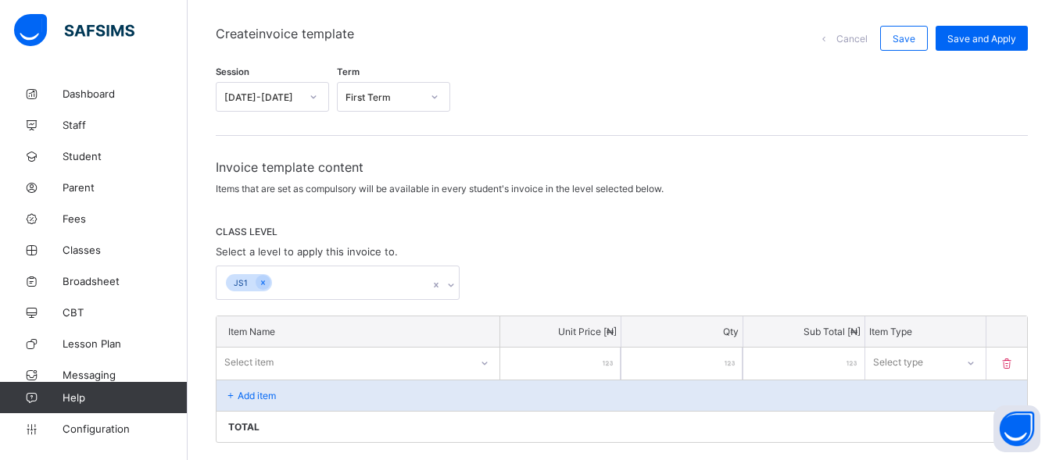
click at [941, 260] on div "CLASS LEVEL Select a level to apply this invoice to. JS1" at bounding box center [622, 263] width 812 height 74
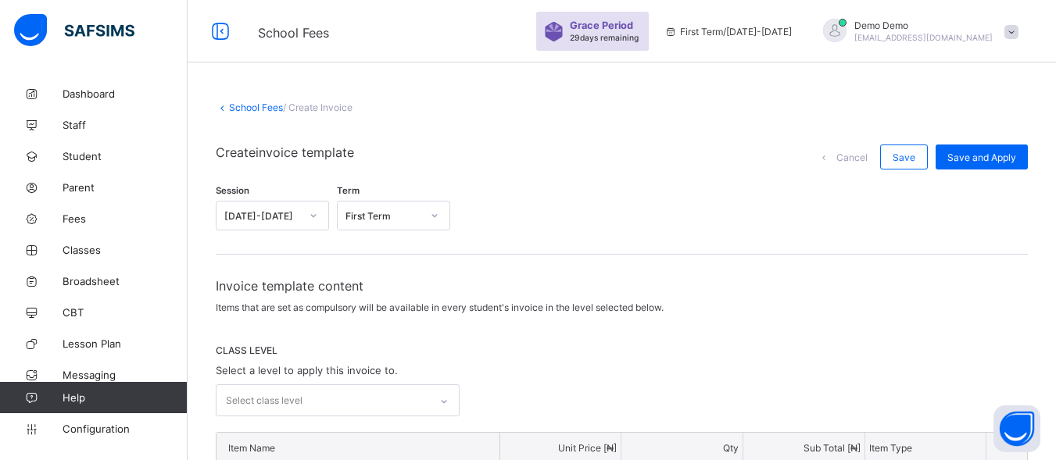
scroll to position [119, 0]
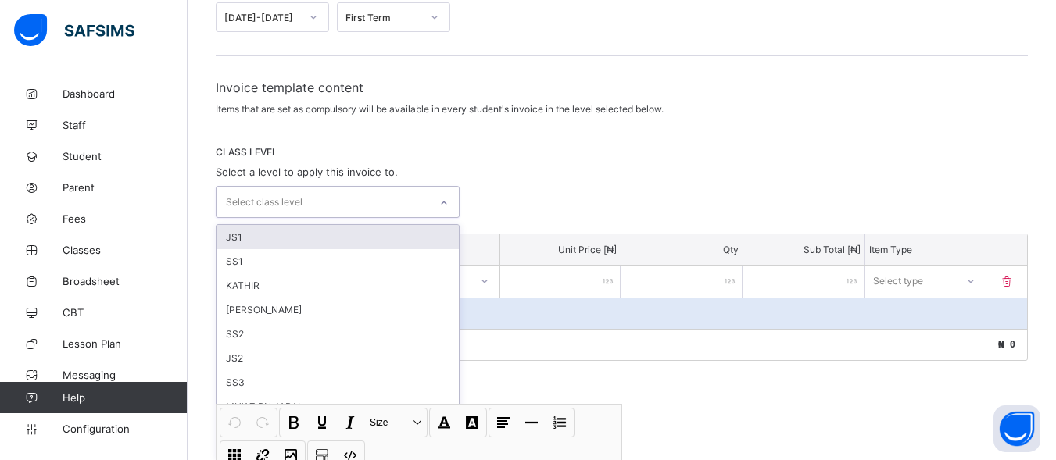
click at [407, 218] on div "option JS1 focused, 1 of 58. 58 results available. Use Up and Down to choose op…" at bounding box center [338, 202] width 244 height 32
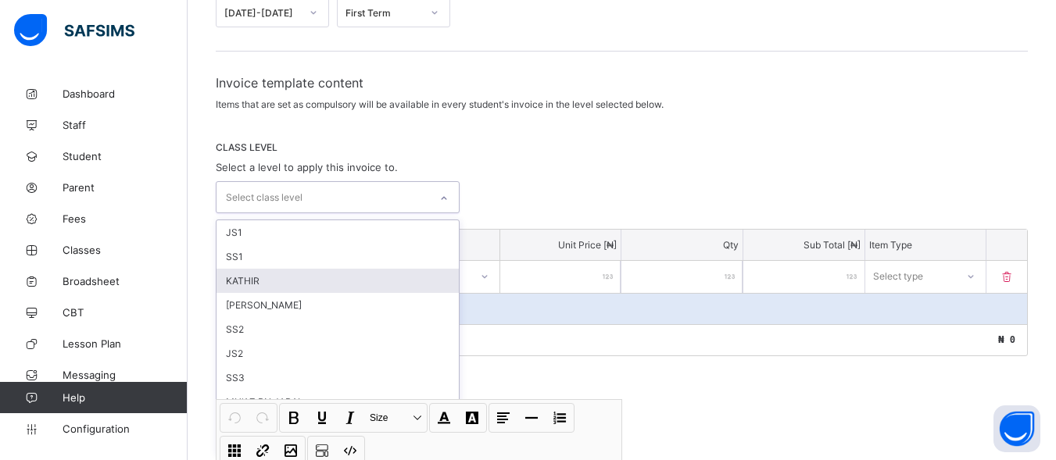
scroll to position [204, 0]
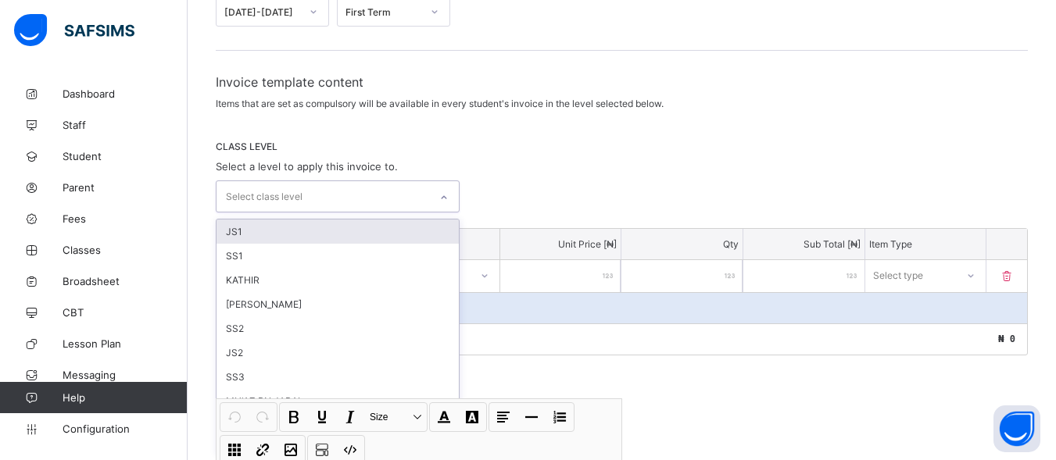
click at [386, 237] on div "JS1" at bounding box center [337, 232] width 242 height 24
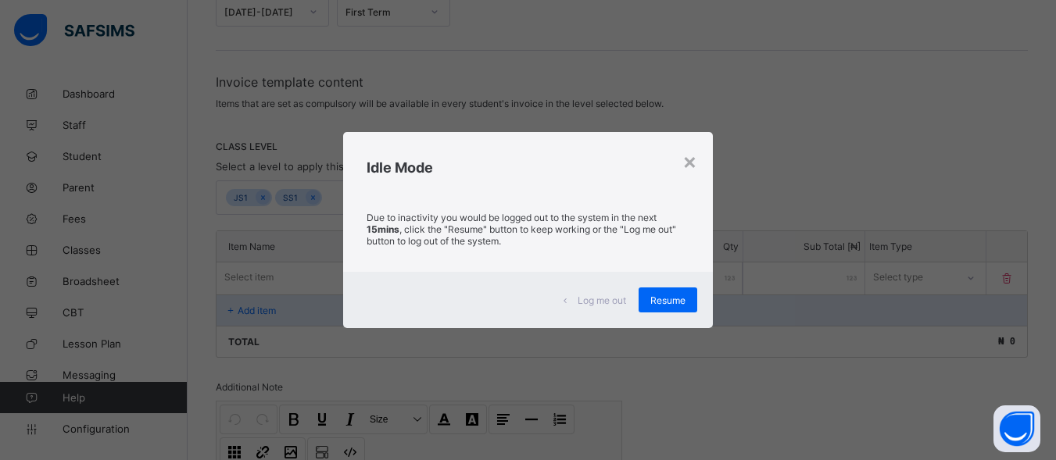
click at [574, 134] on div "Idle Mode" at bounding box center [528, 163] width 370 height 63
click at [684, 306] on span "Resume" at bounding box center [667, 301] width 35 height 12
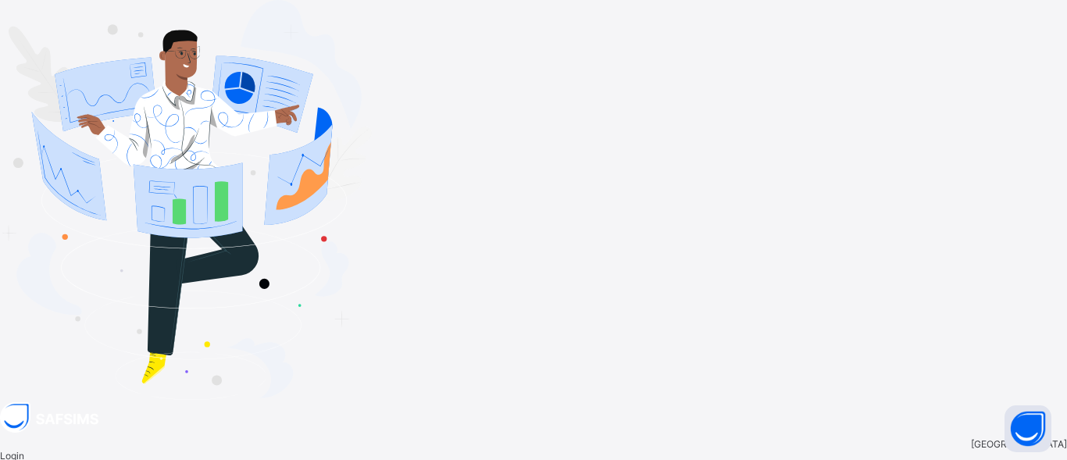
type input "**********"
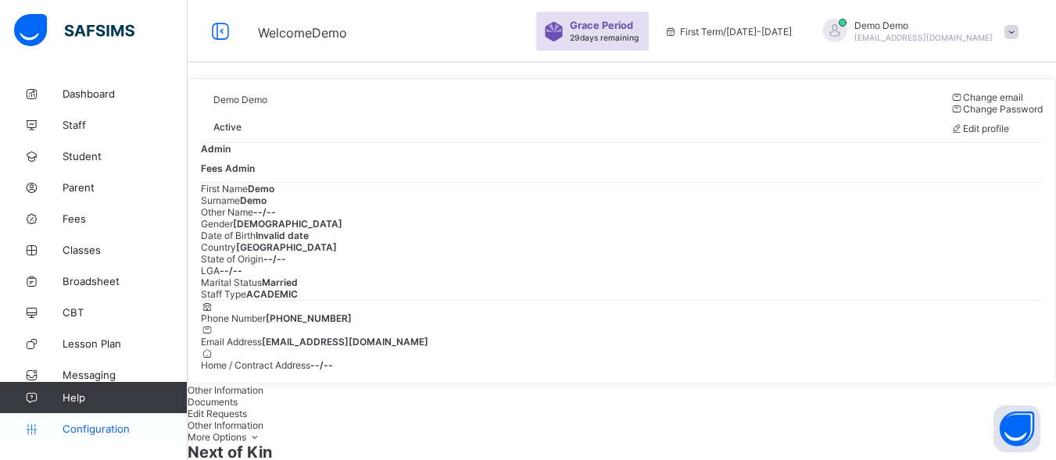
click at [123, 427] on span "Configuration" at bounding box center [125, 429] width 124 height 13
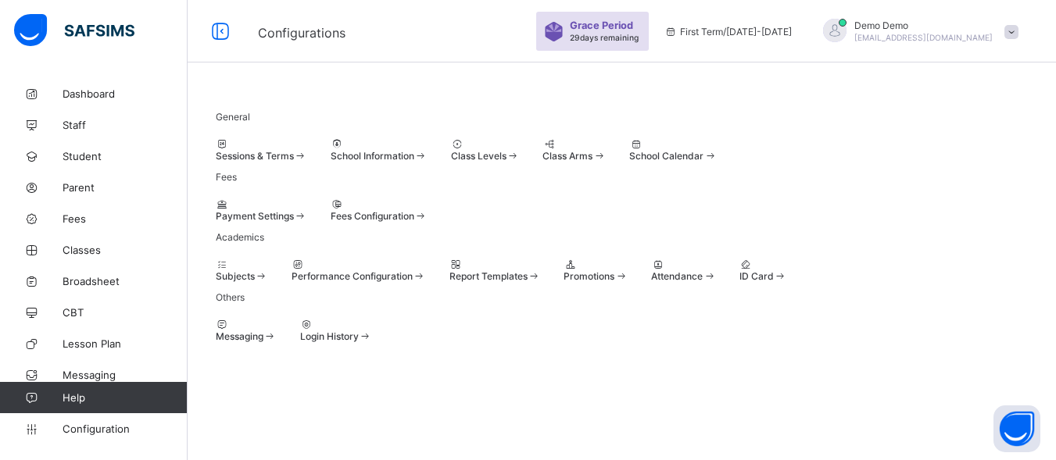
click at [414, 222] on span "Fees Configuration" at bounding box center [373, 216] width 84 height 12
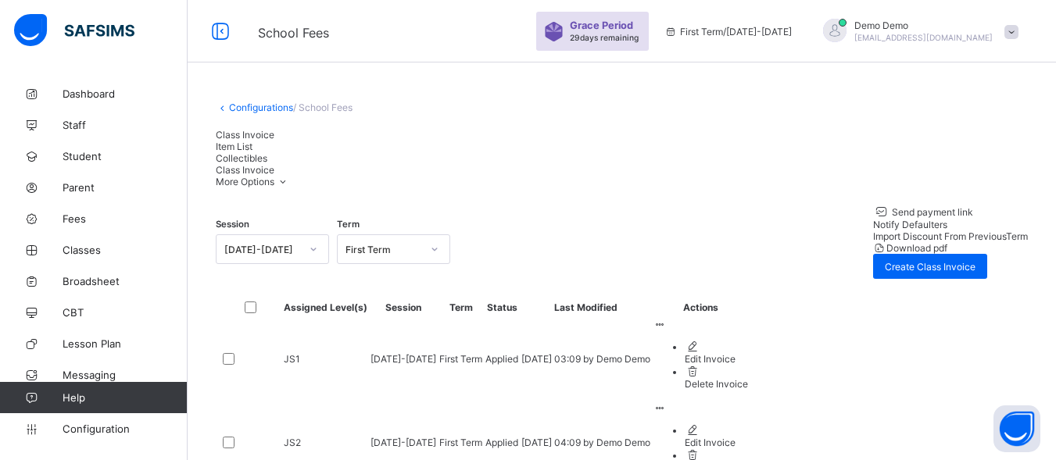
click at [313, 435] on td "JS2" at bounding box center [325, 443] width 85 height 82
click at [365, 434] on td "JS2" at bounding box center [325, 443] width 85 height 82
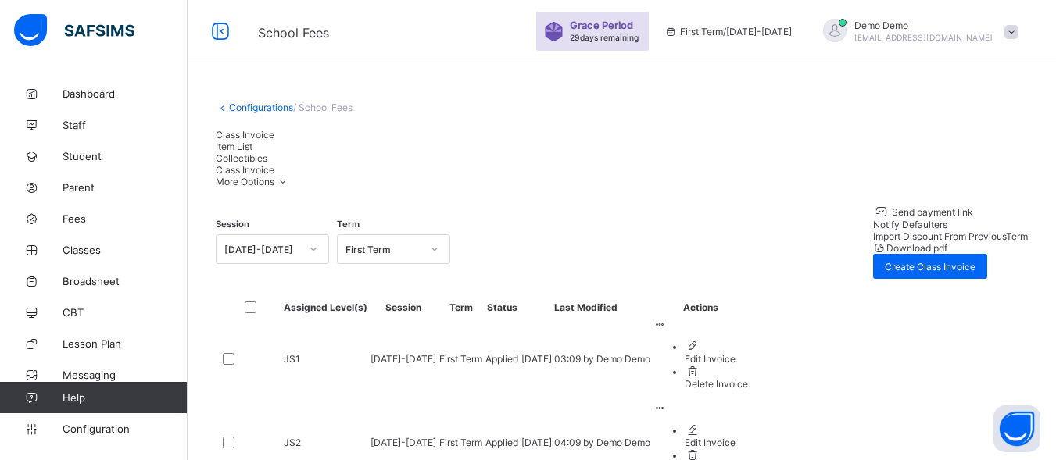
click at [437, 446] on td "[DATE]-[DATE]" at bounding box center [403, 443] width 67 height 82
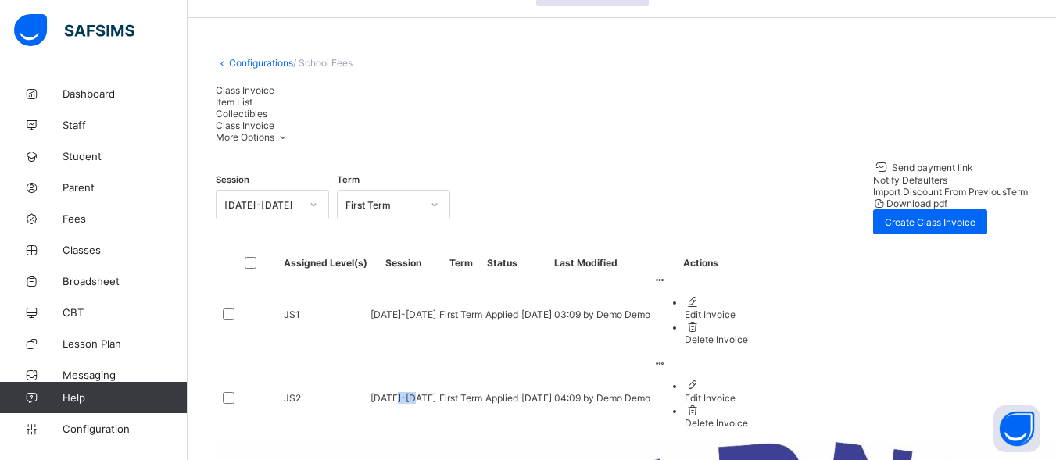
scroll to position [49, 0]
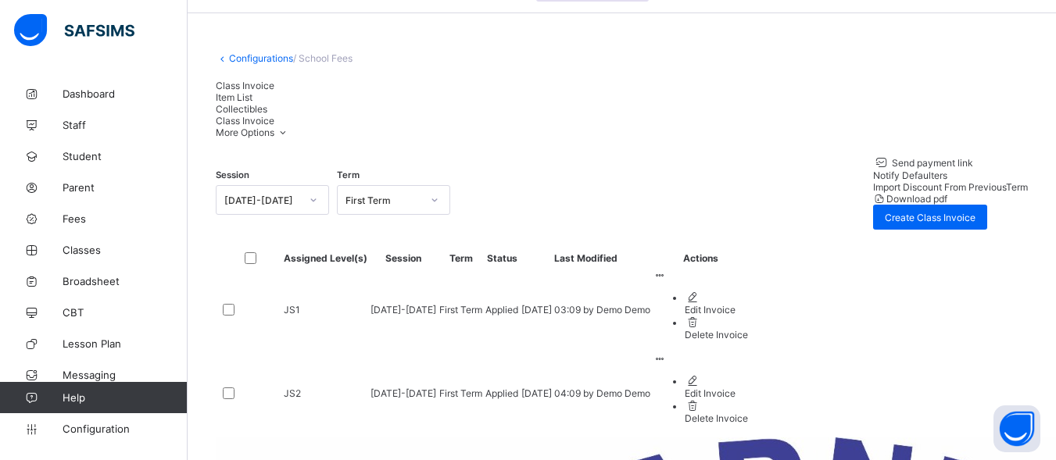
click at [749, 400] on td "Edit Invoice Delete Invoice" at bounding box center [701, 393] width 96 height 82
click at [748, 394] on ul "Edit Invoice Delete Invoice" at bounding box center [700, 399] width 95 height 50
click at [748, 365] on div at bounding box center [700, 359] width 95 height 12
click at [885, 212] on span "Create Class Invoice" at bounding box center [930, 218] width 91 height 12
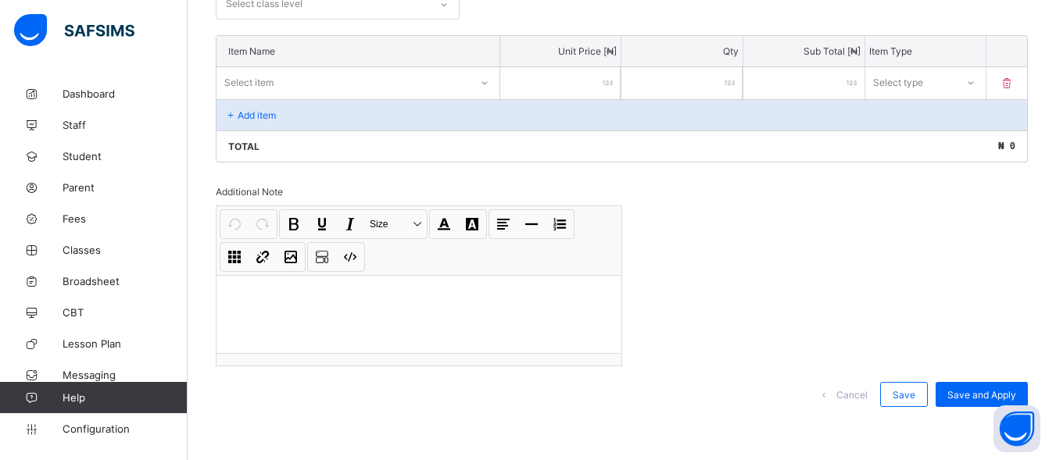
scroll to position [398, 0]
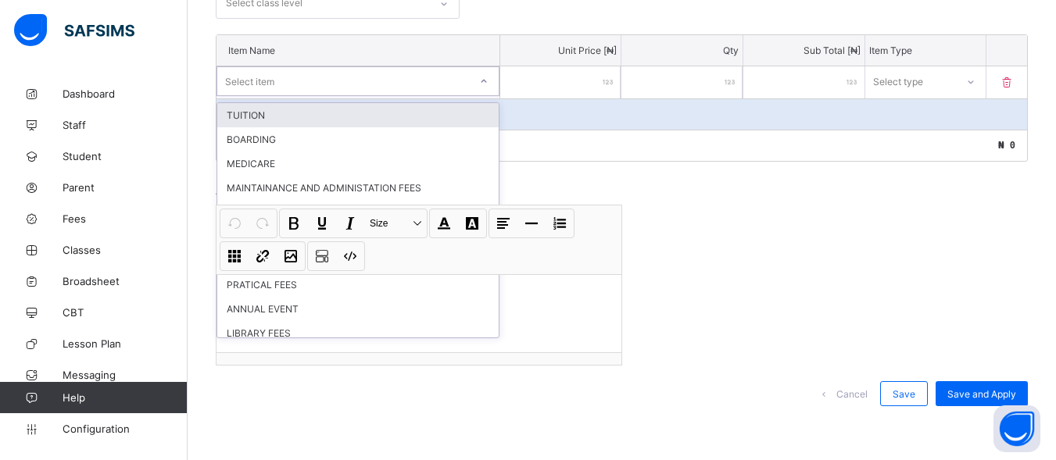
click at [488, 78] on icon at bounding box center [483, 81] width 9 height 16
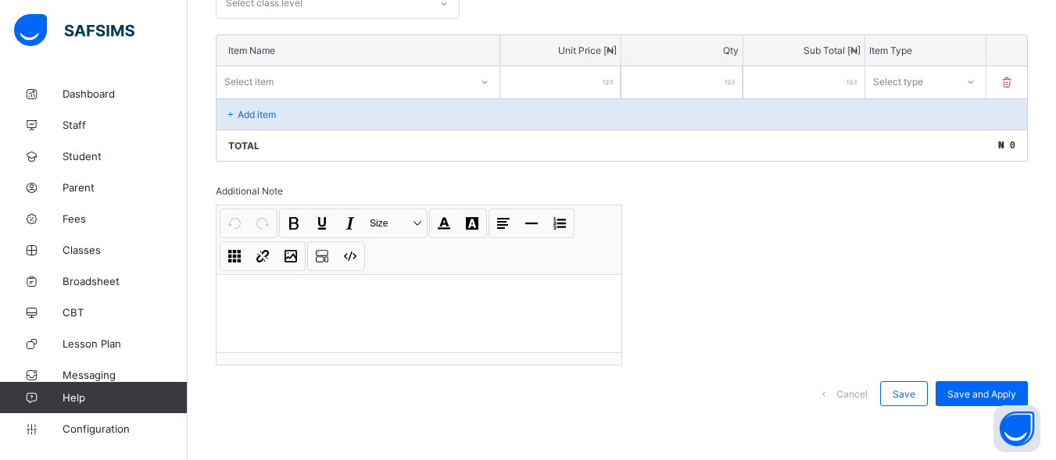
click at [643, 165] on div "Invoice template content Items that are set as compulsory will be available in …" at bounding box center [622, 151] width 812 height 542
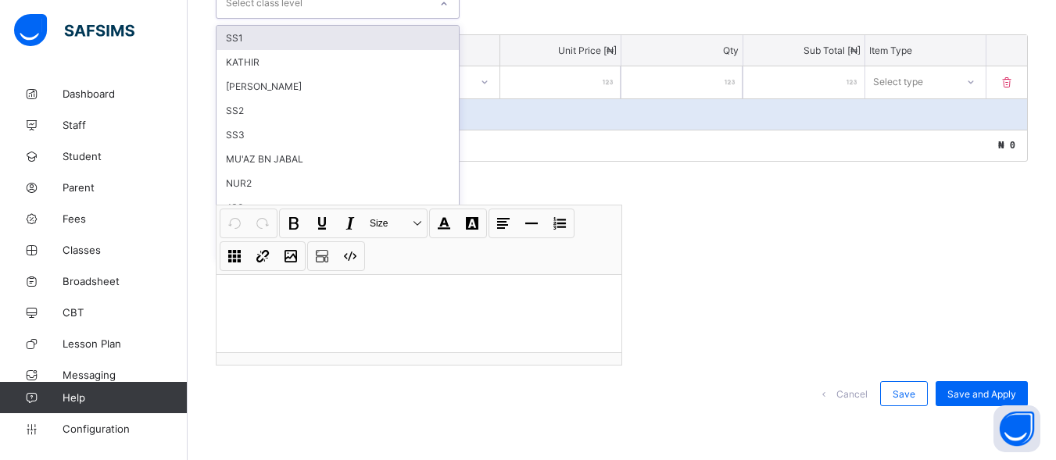
scroll to position [395, 0]
click at [354, 7] on div "Select class level" at bounding box center [322, 5] width 213 height 30
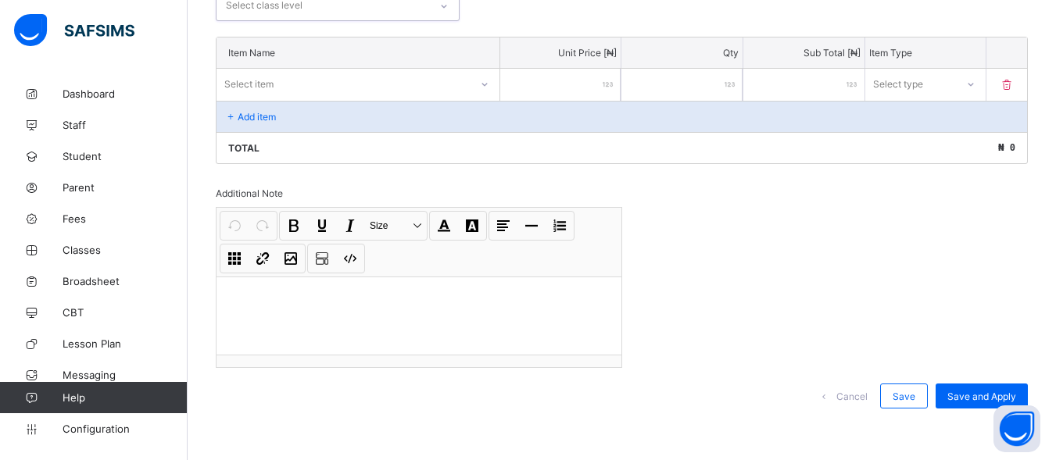
click at [354, 7] on div "Select class level" at bounding box center [322, 5] width 213 height 30
click at [78, 424] on span "Configuration" at bounding box center [125, 429] width 124 height 13
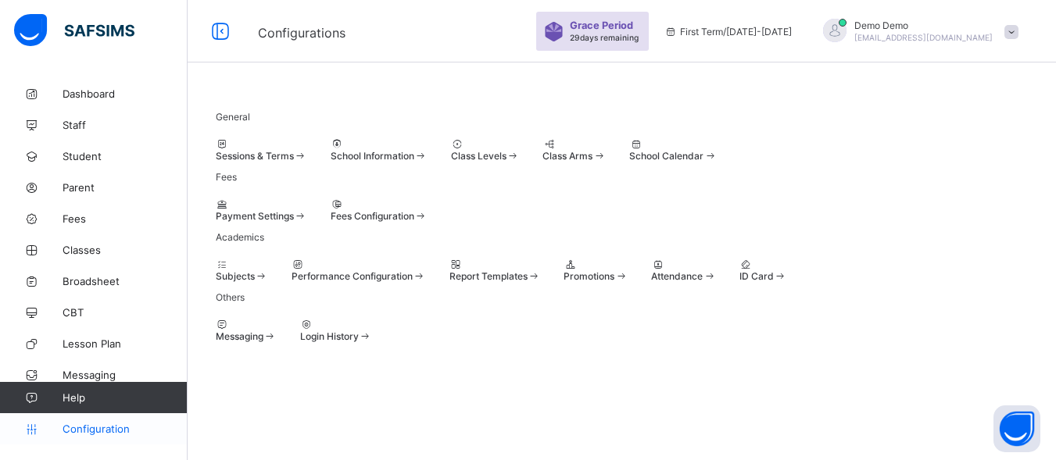
scroll to position [152, 0]
click at [294, 210] on span "Payment Settings" at bounding box center [255, 216] width 78 height 12
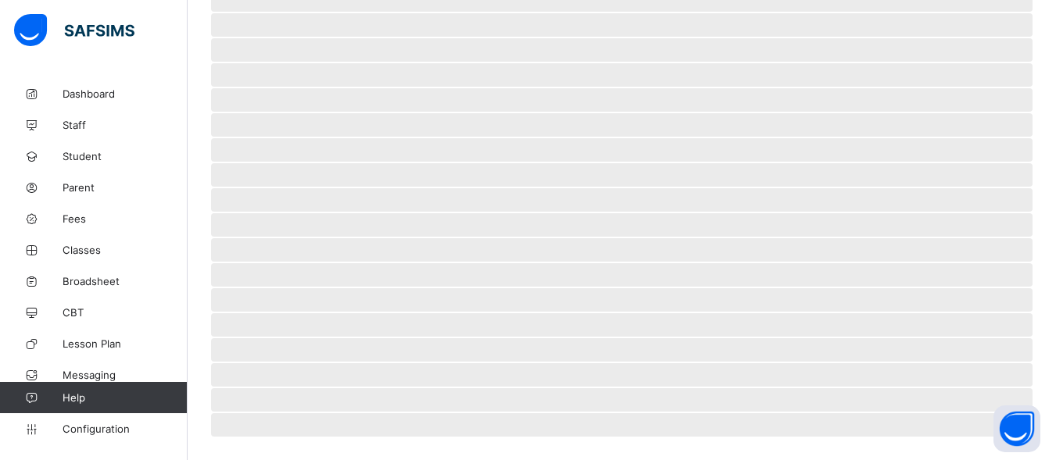
scroll to position [395, 0]
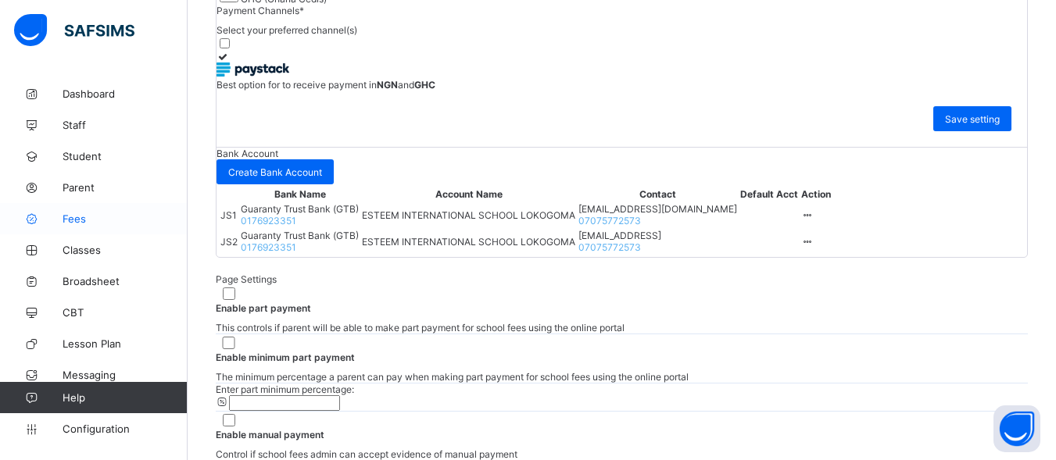
click at [76, 224] on span "Fees" at bounding box center [125, 219] width 125 height 13
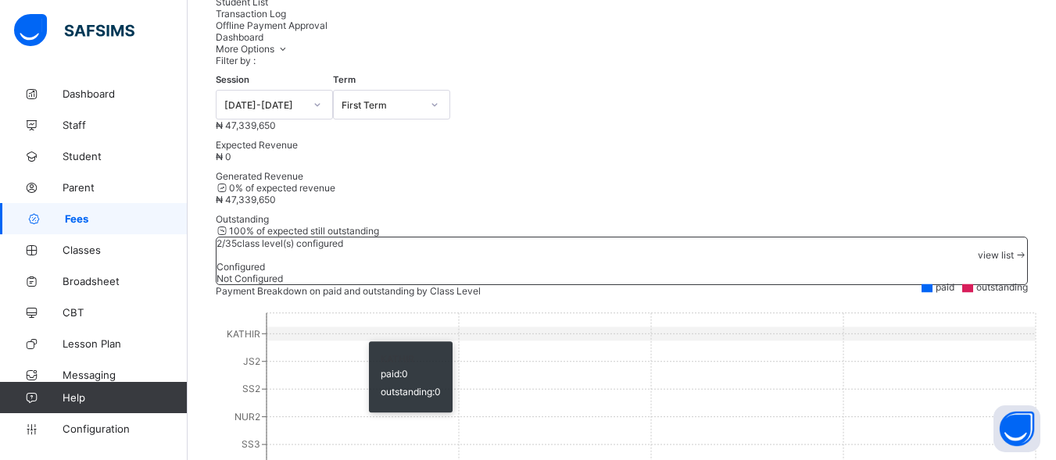
scroll to position [395, 0]
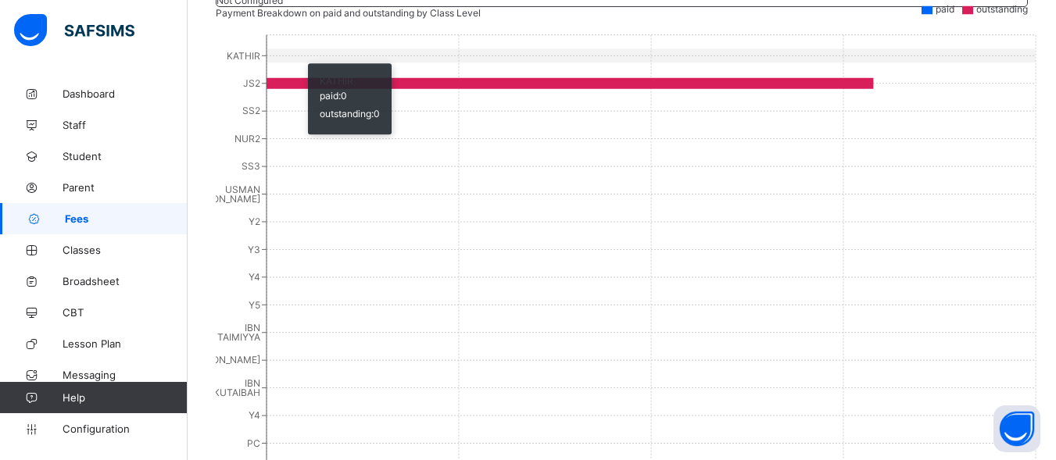
click at [300, 129] on icon "KATHIR JS2 SS2 NUR2 SS3 USMAN IBN AFFAN Y2 Y3 Y4 Y5 IBN TAIMIYYA MALIK IBN KUTA…" at bounding box center [628, 331] width 824 height 625
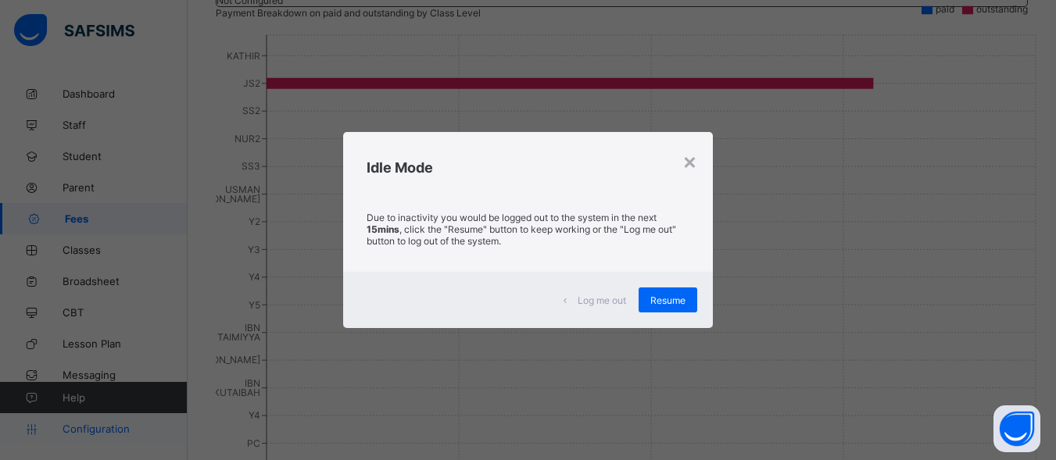
scroll to position [687, 0]
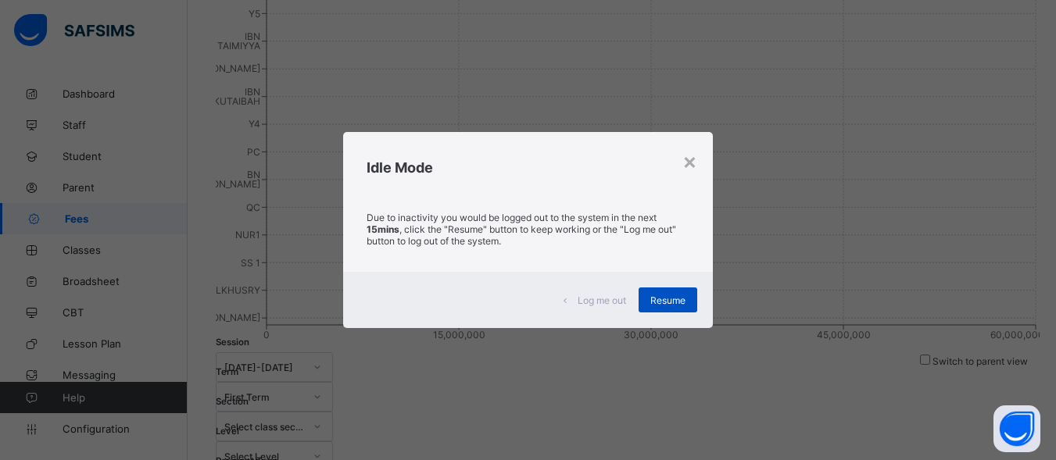
click at [657, 293] on div "Resume" at bounding box center [667, 300] width 59 height 25
click at [675, 303] on span "Resume" at bounding box center [667, 301] width 35 height 12
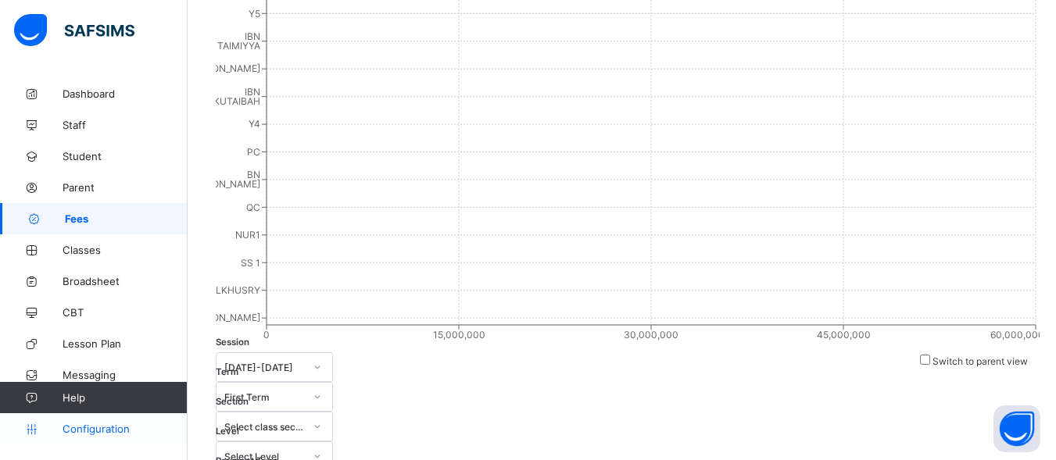
click at [72, 431] on span "Configuration" at bounding box center [125, 429] width 124 height 13
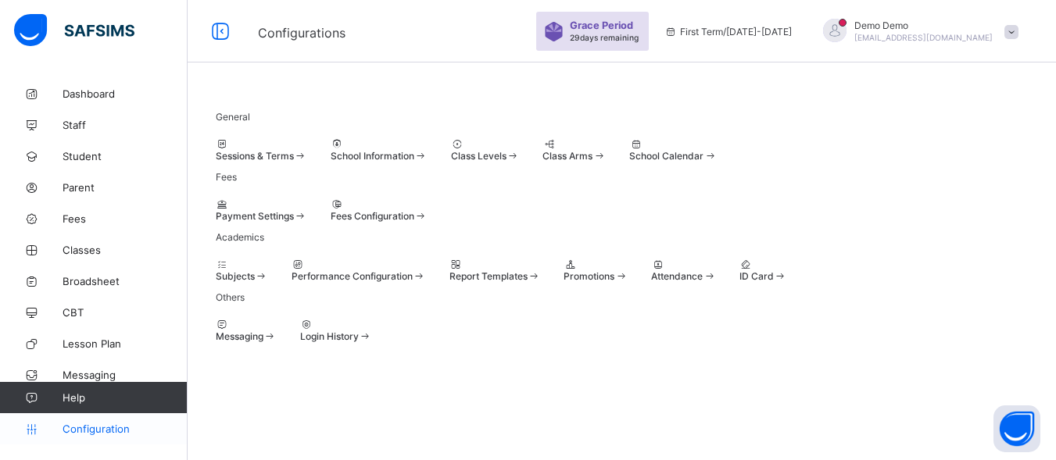
scroll to position [152, 0]
click at [427, 198] on div at bounding box center [379, 204] width 97 height 12
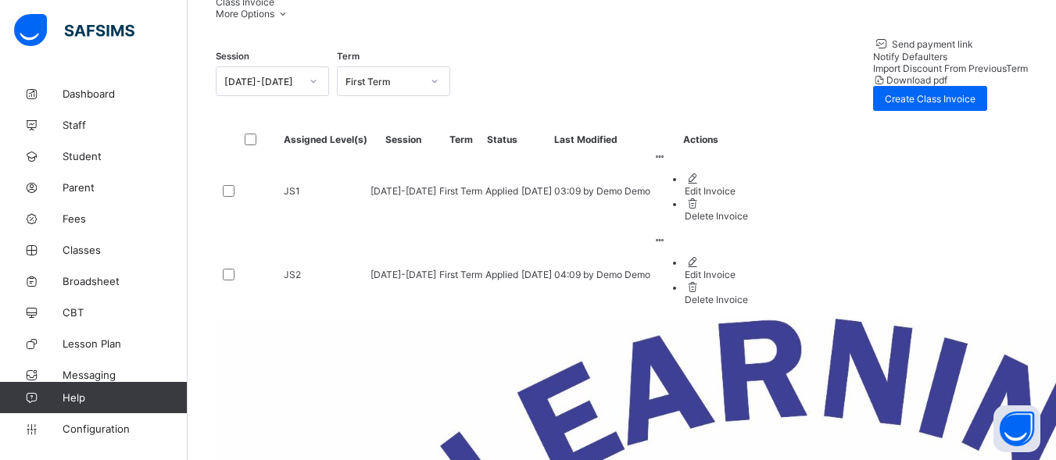
scroll to position [49, 0]
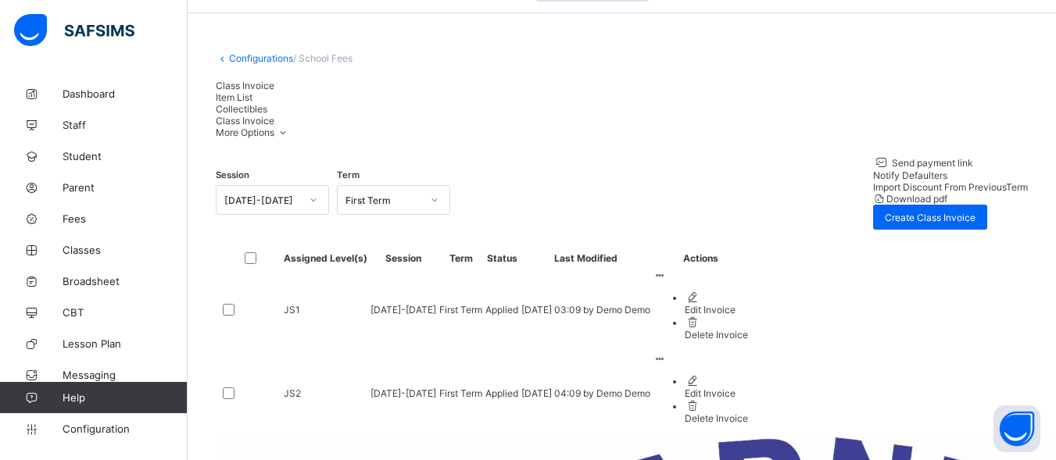
click at [257, 318] on div at bounding box center [250, 310] width 61 height 16
click at [114, 422] on link "Configuration" at bounding box center [93, 428] width 187 height 31
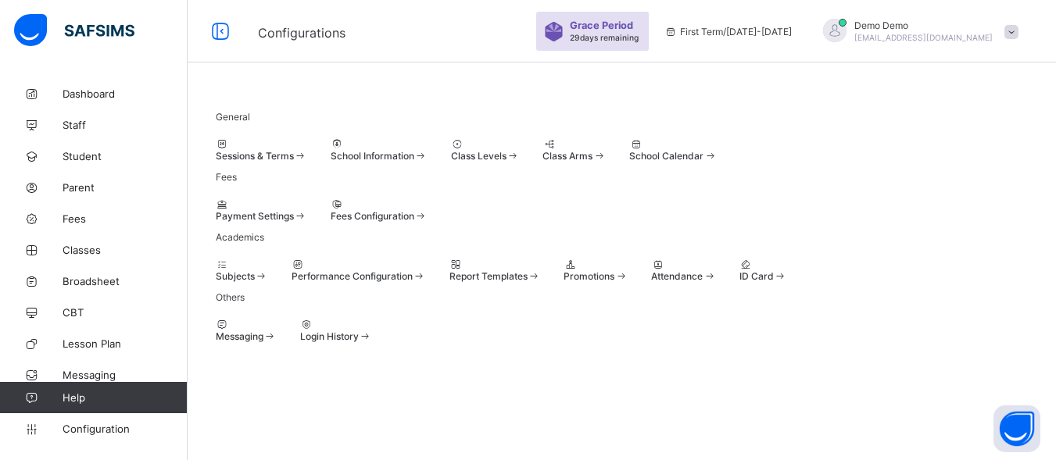
click at [304, 222] on div "Payment Settings" at bounding box center [261, 209] width 91 height 23
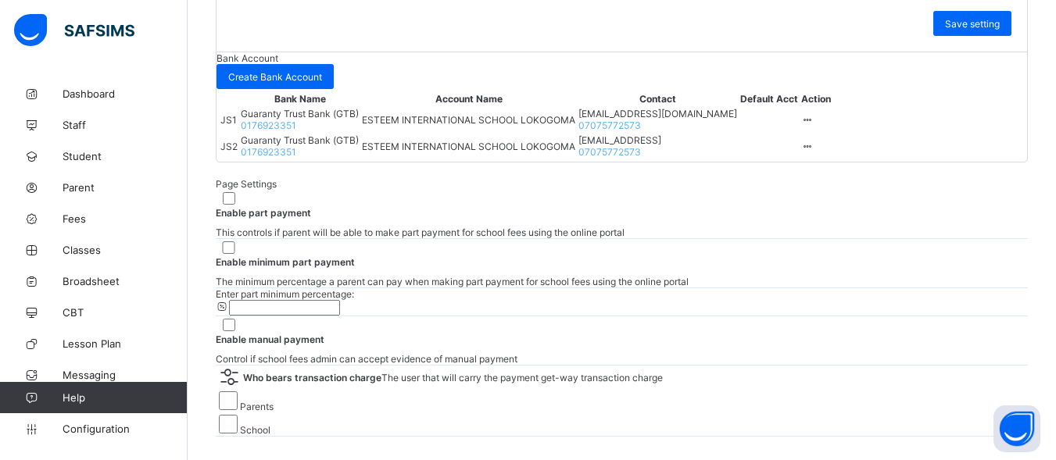
scroll to position [656, 0]
